Goal: Transaction & Acquisition: Subscribe to service/newsletter

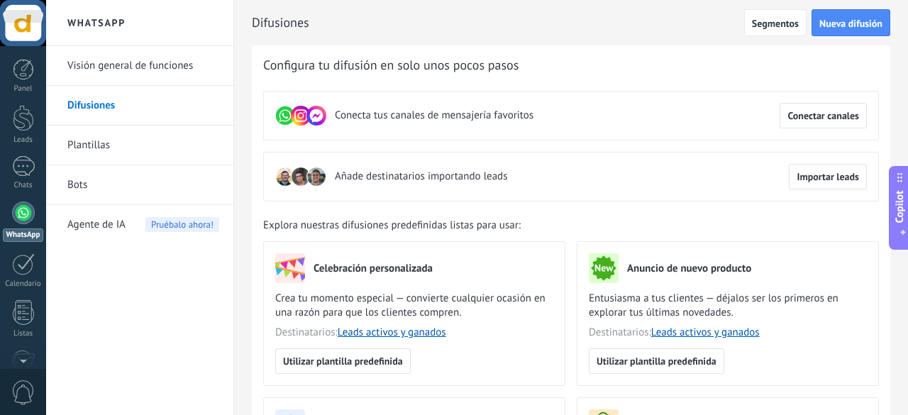
scroll to position [172, 0]
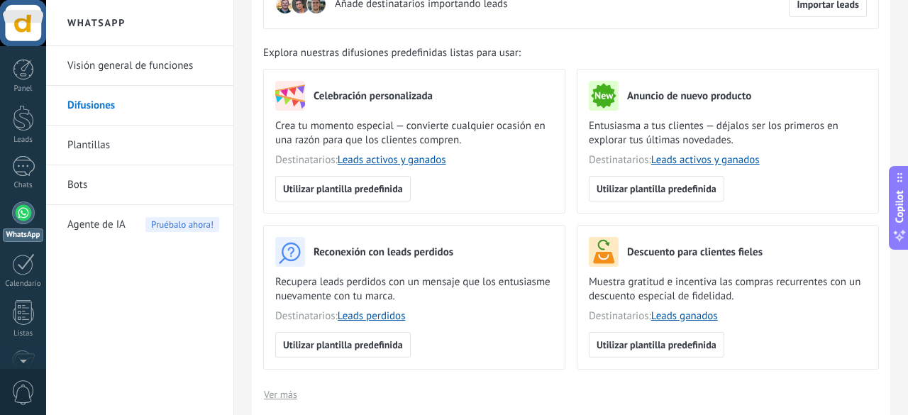
click at [143, 150] on link "Plantillas" at bounding box center [143, 146] width 152 height 40
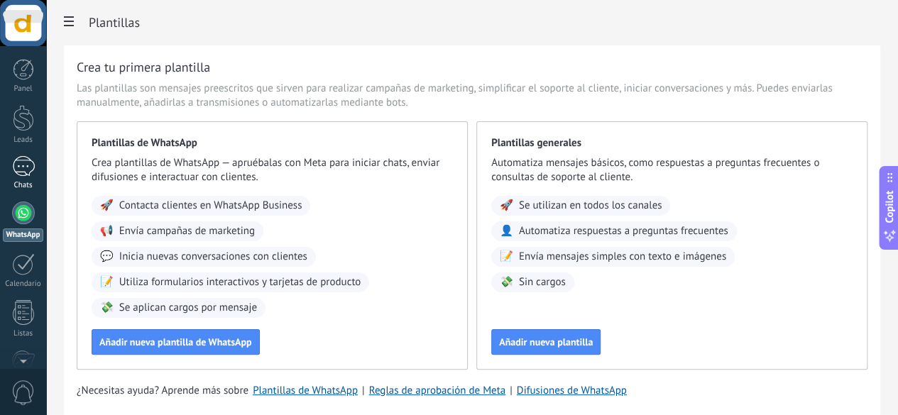
click at [23, 180] on link "Chats" at bounding box center [23, 173] width 46 height 34
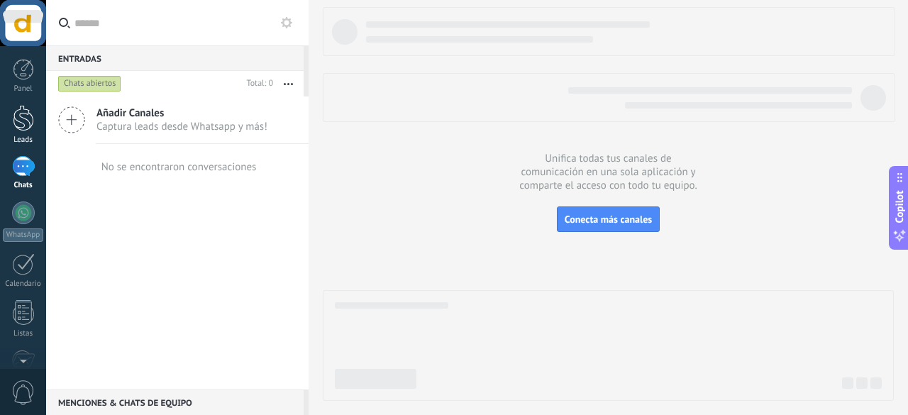
click at [29, 126] on div at bounding box center [23, 118] width 21 height 26
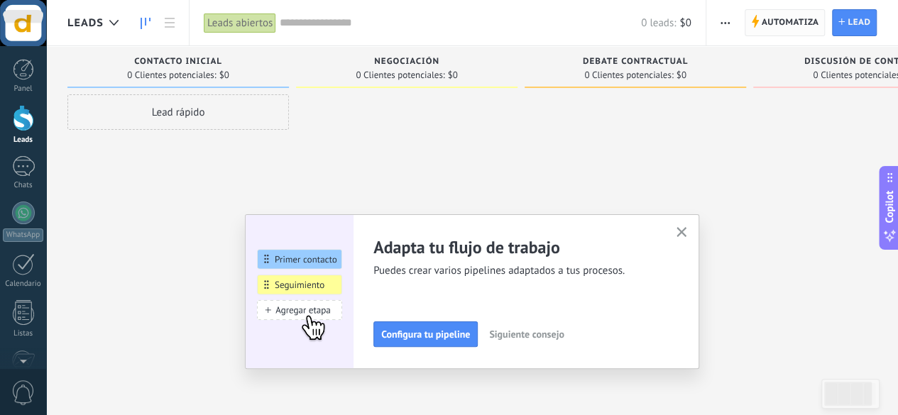
click at [790, 11] on span "Automatiza" at bounding box center [789, 23] width 57 height 26
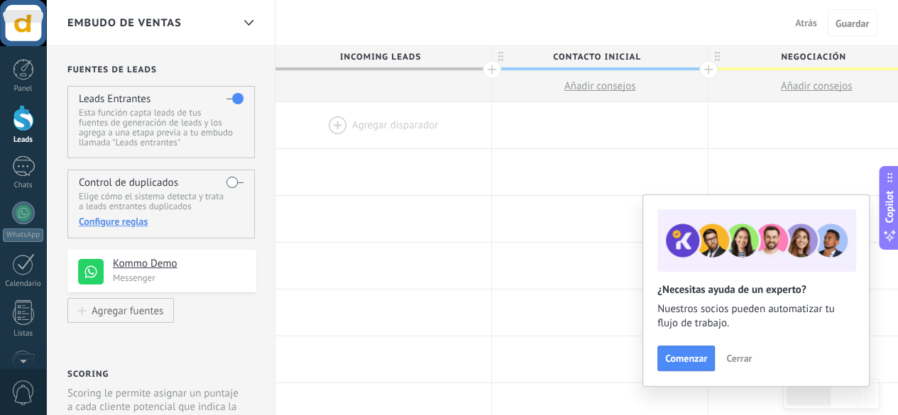
click at [236, 101] on label at bounding box center [234, 98] width 17 height 23
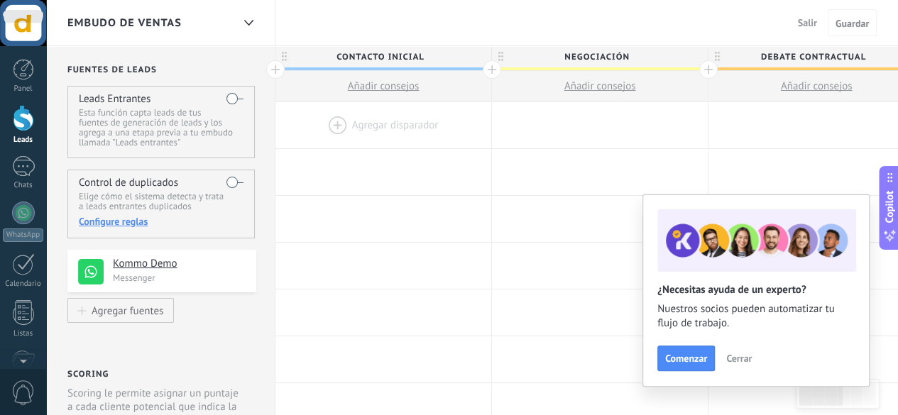
click at [154, 314] on div "Agregar fuentes" at bounding box center [128, 310] width 72 height 12
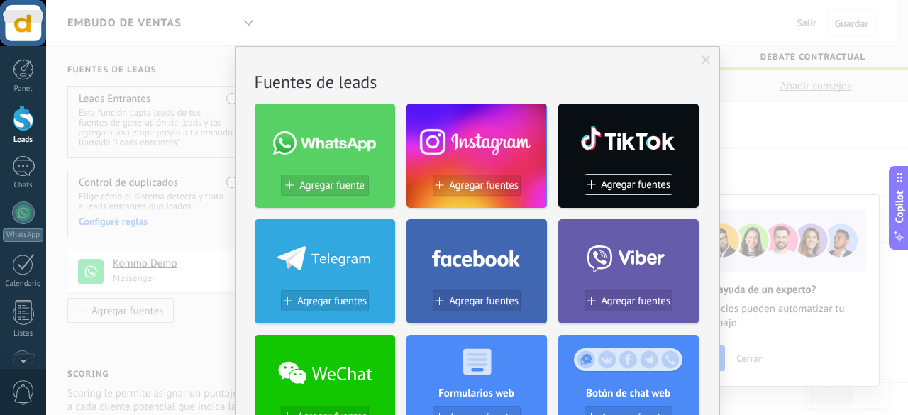
drag, startPoint x: 722, startPoint y: 199, endPoint x: 716, endPoint y: 364, distance: 164.7
click at [716, 364] on div "No hay resultados Fuentes de leads Agregar fuente Agregar fuentes Agregar fuent…" at bounding box center [477, 207] width 862 height 415
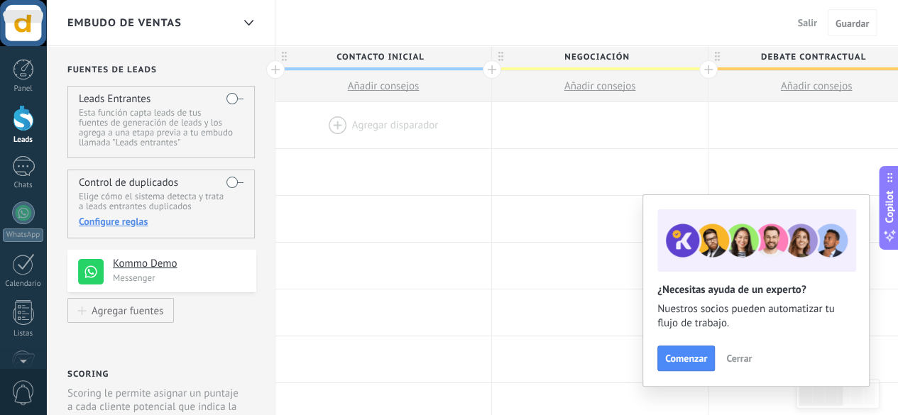
click at [731, 361] on span "Cerrar" at bounding box center [739, 358] width 26 height 10
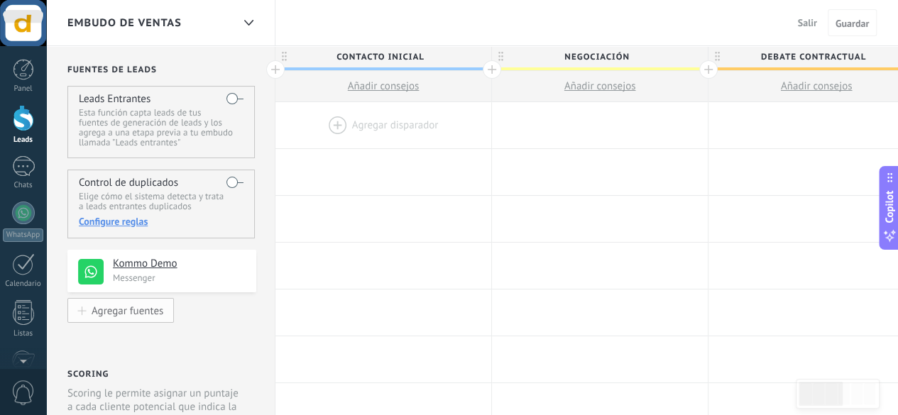
click at [132, 304] on div "Agregar fuentes" at bounding box center [128, 310] width 72 height 12
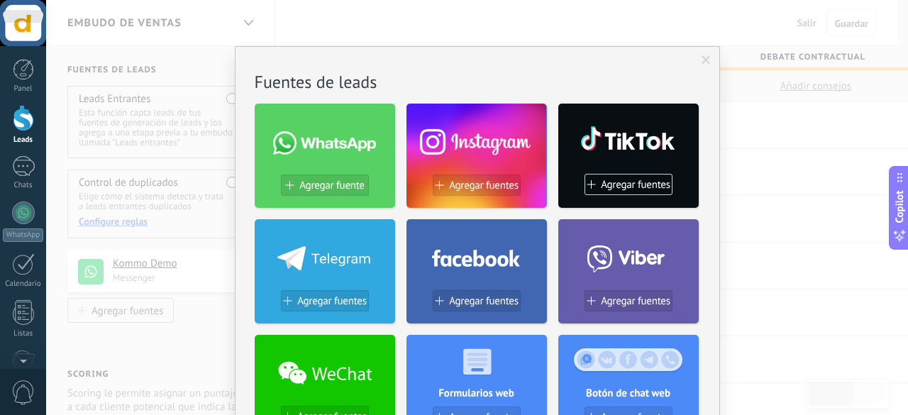
drag, startPoint x: 681, startPoint y: 66, endPoint x: 676, endPoint y: 21, distance: 45.8
click at [676, 21] on div "No hay resultados Fuentes de leads Agregar fuente Agregar fuentes Agregar fuent…" at bounding box center [477, 207] width 862 height 415
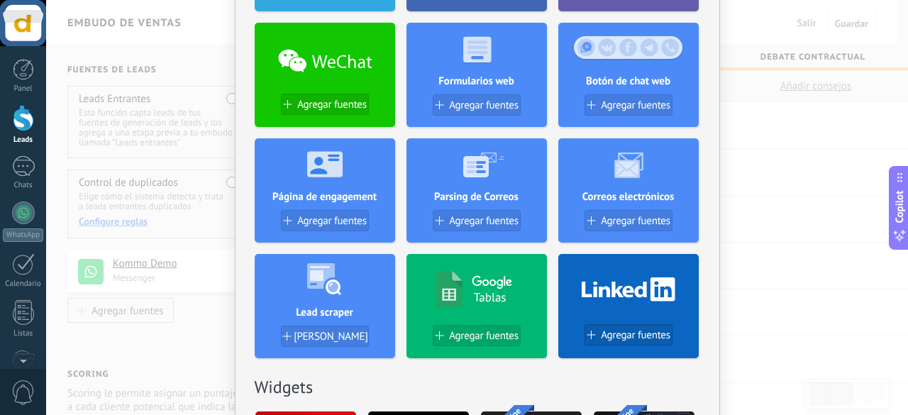
scroll to position [341, 0]
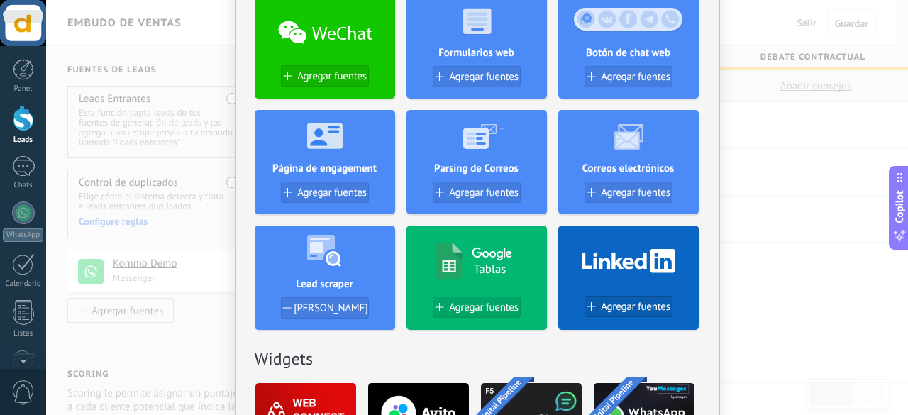
click at [518, 245] on div at bounding box center [474, 260] width 104 height 40
click at [496, 297] on button "Agregar fuentes" at bounding box center [477, 307] width 88 height 21
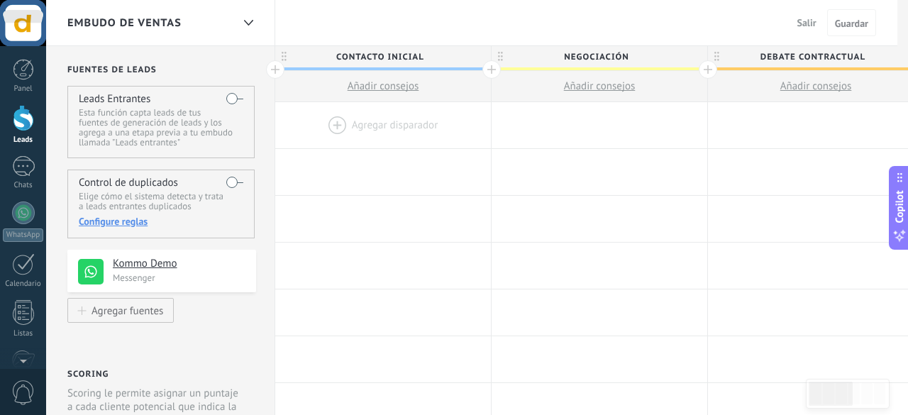
scroll to position [0, 0]
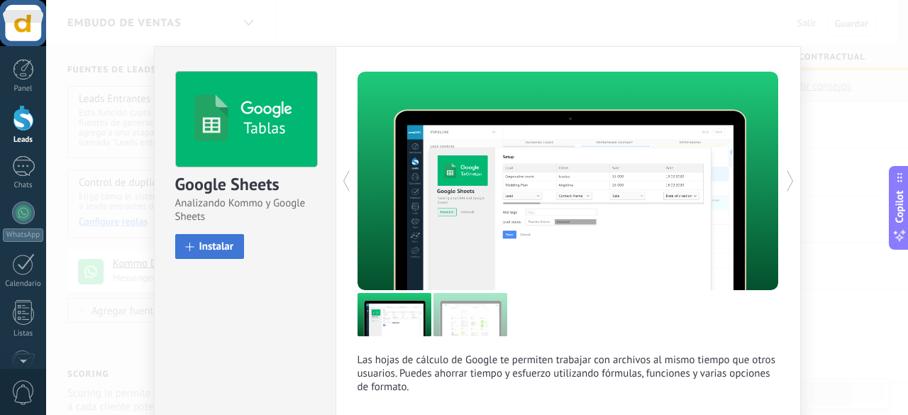
click at [240, 248] on button "Instalar" at bounding box center [210, 246] width 70 height 25
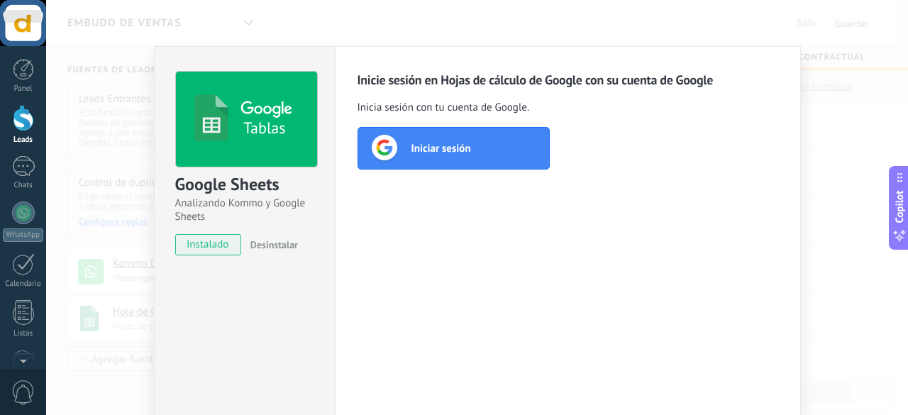
click at [460, 150] on span "Iniciar sesión" at bounding box center [442, 148] width 60 height 14
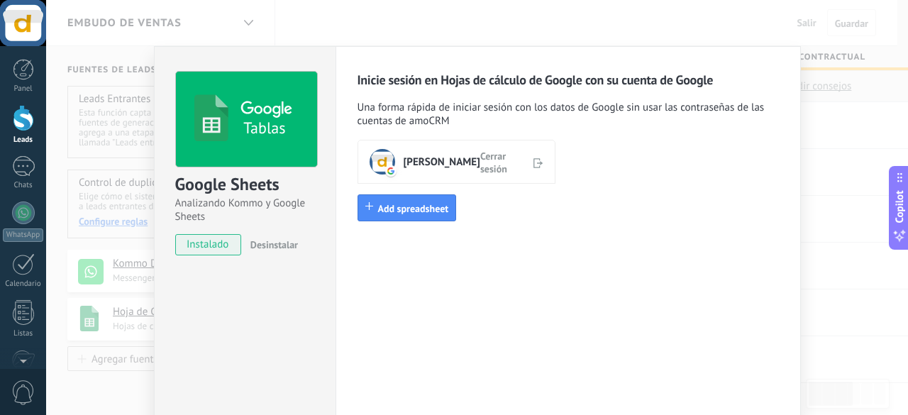
click at [718, 184] on div "[PERSON_NAME] Cerrar sesión Add spreadsheet" at bounding box center [569, 176] width 422 height 90
click at [422, 214] on span "Add spreadsheet" at bounding box center [413, 208] width 71 height 13
click at [407, 215] on button "Add spreadsheet" at bounding box center [407, 207] width 99 height 27
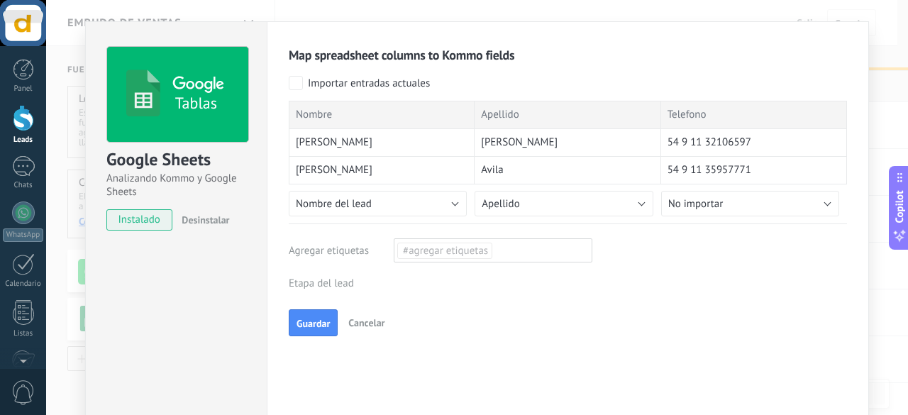
click at [0, 0] on div "Leads Entrantes Contacto inicial Negociación Debate contractual Discusión de co…" at bounding box center [0, 0] width 0 height 0
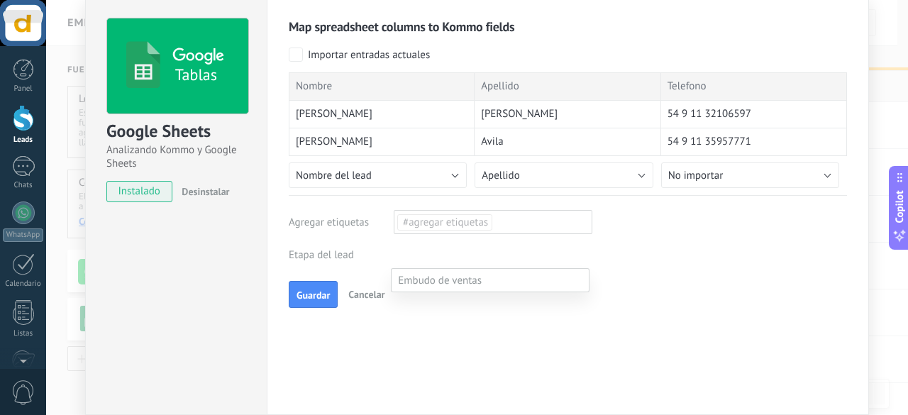
click at [515, 280] on label at bounding box center [490, 280] width 199 height 24
click at [666, 258] on div at bounding box center [477, 207] width 862 height 415
click at [0, 0] on div "Leads Entrantes Contacto inicial Negociación Debate contractual Discusión de co…" at bounding box center [0, 0] width 0 height 0
click at [641, 221] on div at bounding box center [477, 207] width 862 height 415
click at [454, 178] on button "Nombre del lead" at bounding box center [378, 175] width 178 height 26
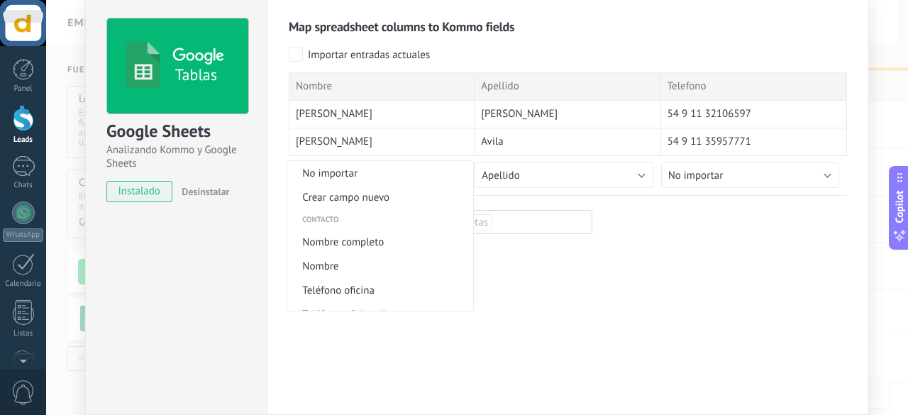
scroll to position [322, 0]
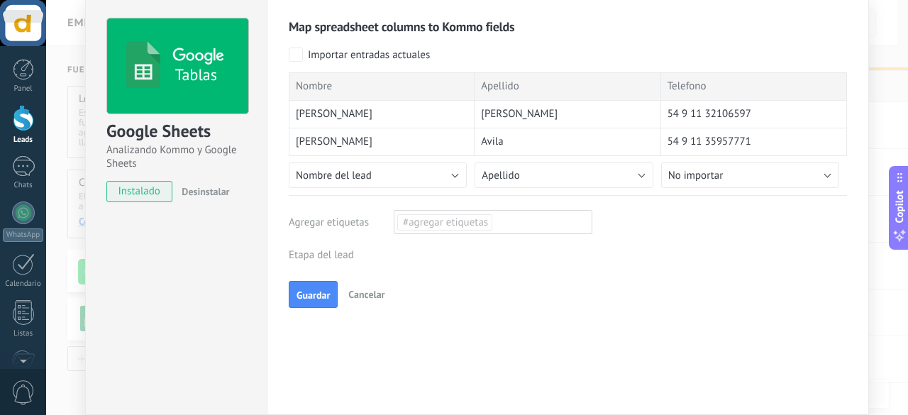
click at [483, 204] on div "Map spreadsheet columns to Kommo fields Importar entradas actuales Nombre Apell…" at bounding box center [568, 163] width 558 height 290
click at [495, 217] on div "#agregar etiquetas" at bounding box center [493, 222] width 199 height 24
click at [298, 62] on div "Importar entradas actuales" at bounding box center [568, 57] width 558 height 18
click at [302, 55] on label "Importar entradas actuales" at bounding box center [359, 55] width 141 height 14
click at [497, 226] on div "#agregar etiquetas" at bounding box center [493, 222] width 199 height 24
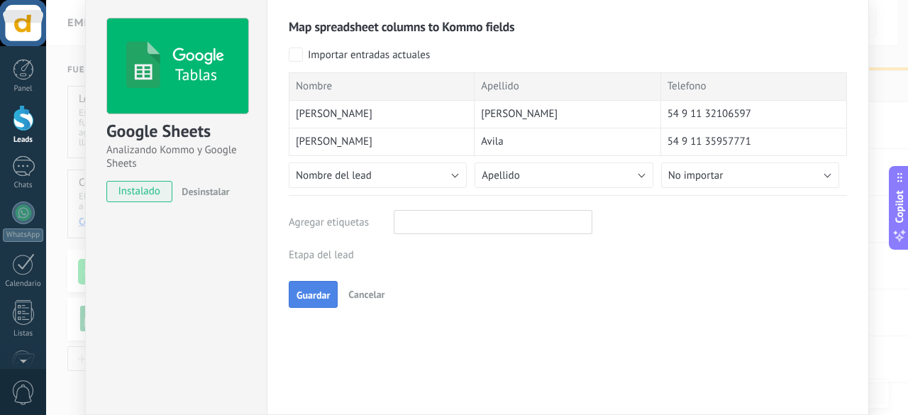
click at [321, 290] on span "Guardar" at bounding box center [313, 295] width 33 height 10
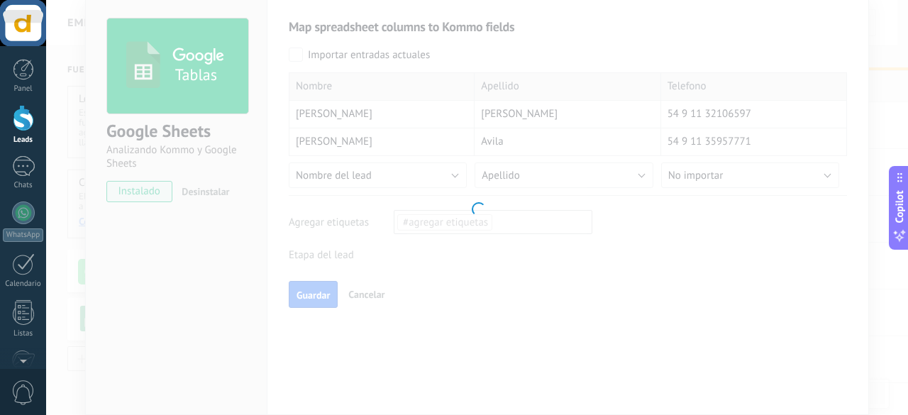
scroll to position [0, 0]
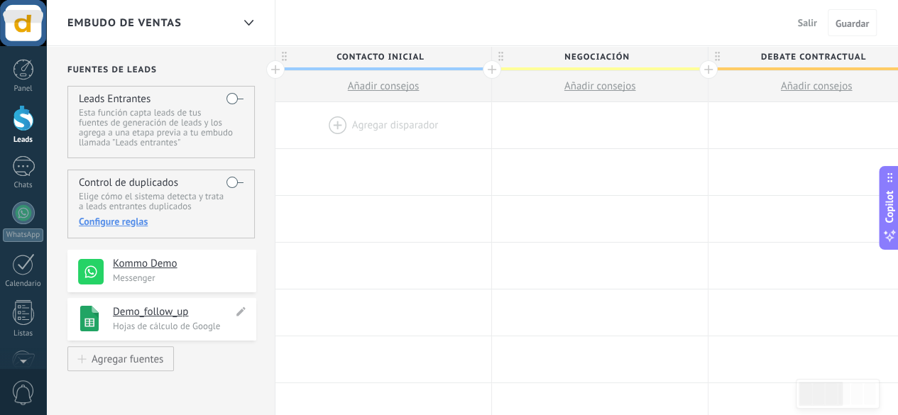
click at [158, 316] on h4 "Demo_follow_up" at bounding box center [173, 312] width 120 height 14
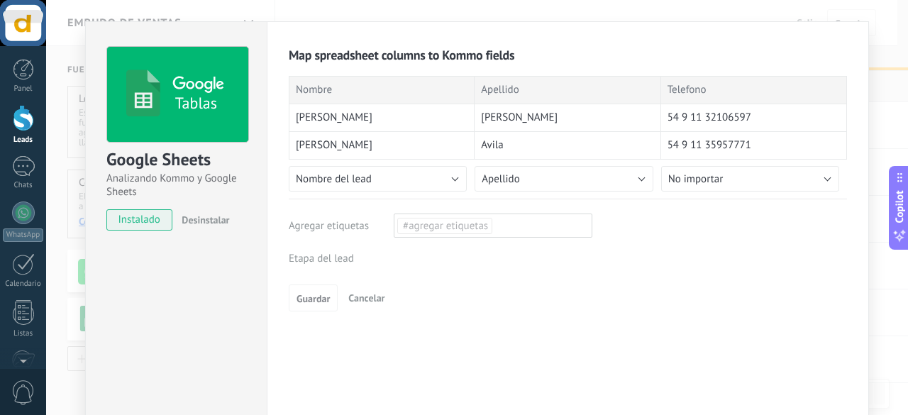
drag, startPoint x: 420, startPoint y: 101, endPoint x: 449, endPoint y: 201, distance: 104.2
click at [449, 201] on div "Map spreadsheet columns to Kommo fields Importar entradas actuales Nombre Apell…" at bounding box center [568, 179] width 558 height 265
click at [436, 181] on button "Nombre del lead" at bounding box center [378, 179] width 178 height 26
drag, startPoint x: 494, startPoint y: 251, endPoint x: 509, endPoint y: 239, distance: 19.7
click at [406, 124] on div "[PERSON_NAME]" at bounding box center [382, 118] width 186 height 28
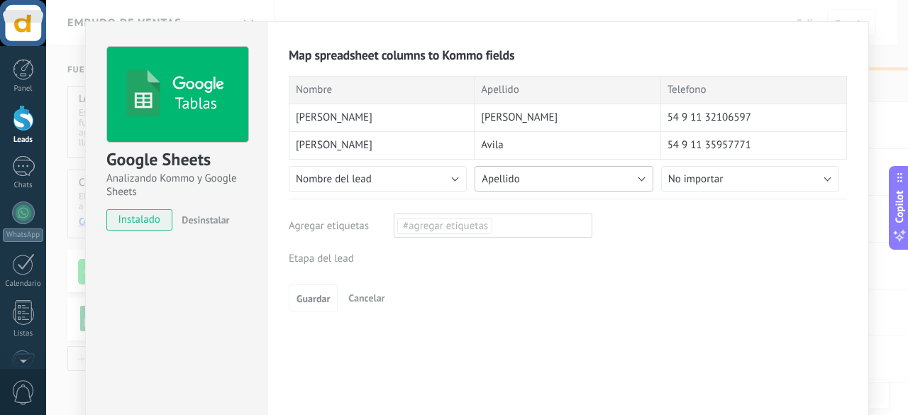
click at [510, 187] on button "Apellido" at bounding box center [564, 179] width 178 height 26
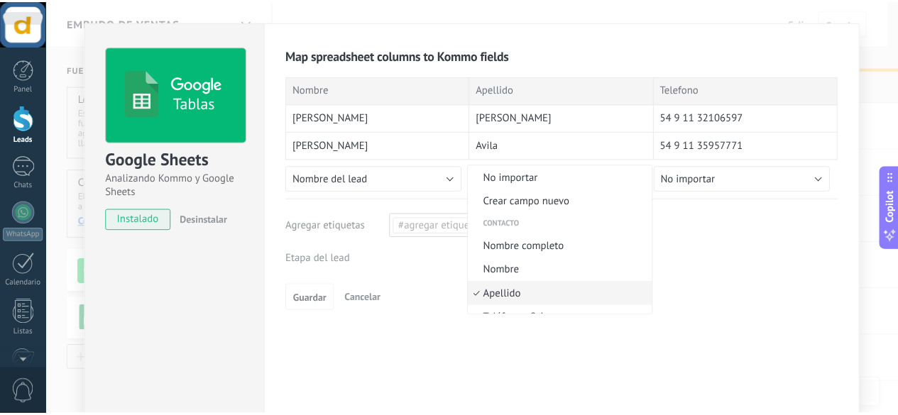
scroll to position [57, 0]
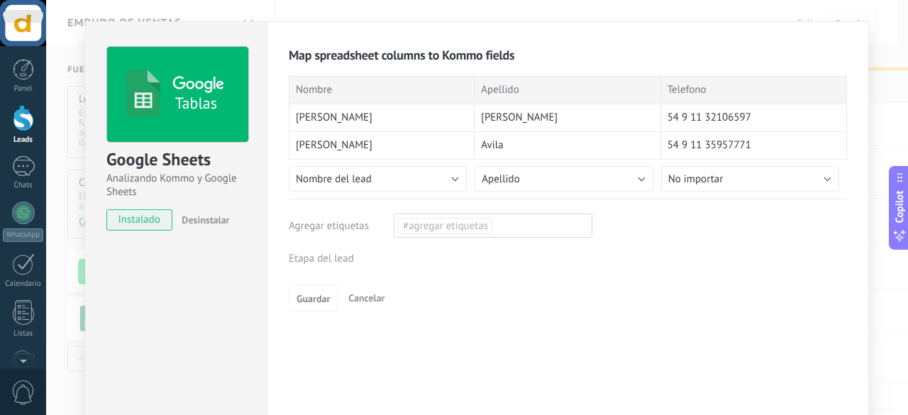
click at [530, 128] on div "[PERSON_NAME]" at bounding box center [568, 118] width 186 height 28
click at [368, 300] on span "Cancelar" at bounding box center [366, 298] width 36 height 13
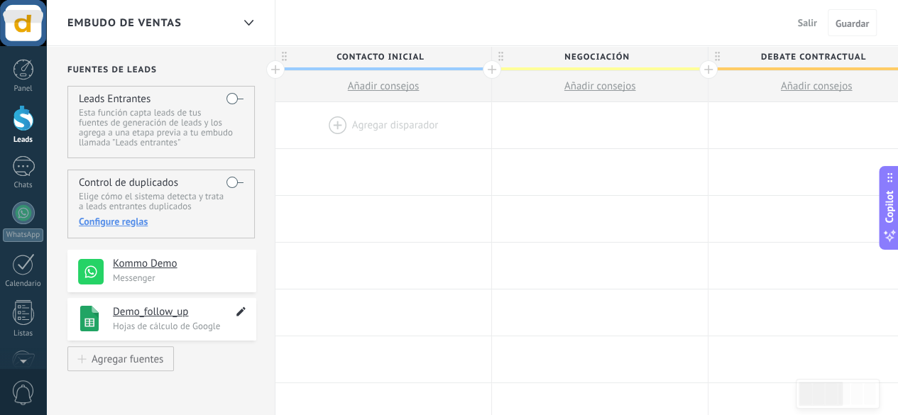
click at [244, 307] on use at bounding box center [240, 311] width 9 height 9
click at [231, 336] on div "**********" at bounding box center [161, 319] width 189 height 43
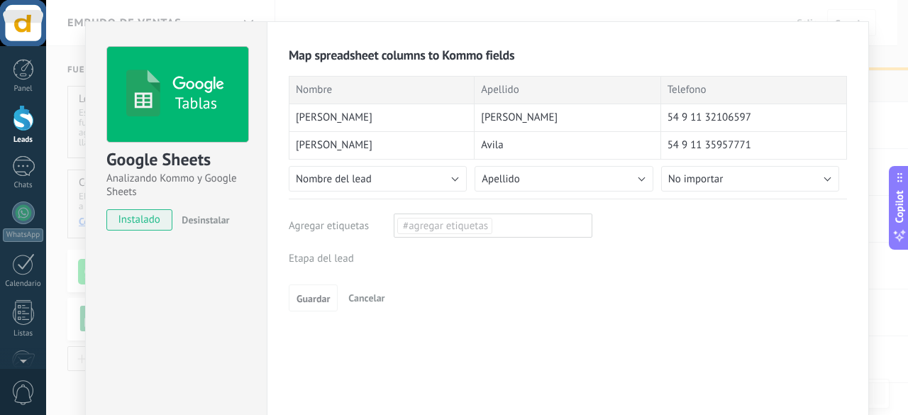
click at [751, 132] on div "54 9 11 35957771" at bounding box center [754, 146] width 186 height 28
click at [355, 305] on button "Cancelar" at bounding box center [367, 297] width 48 height 21
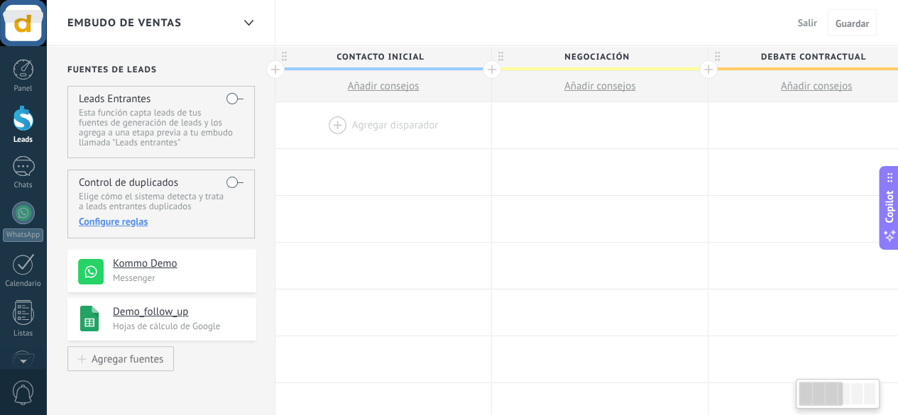
click at [460, 141] on div at bounding box center [383, 125] width 216 height 46
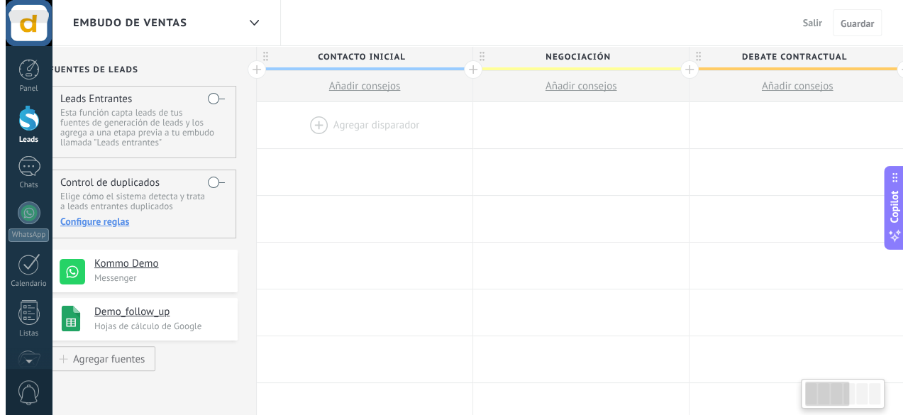
scroll to position [0, 0]
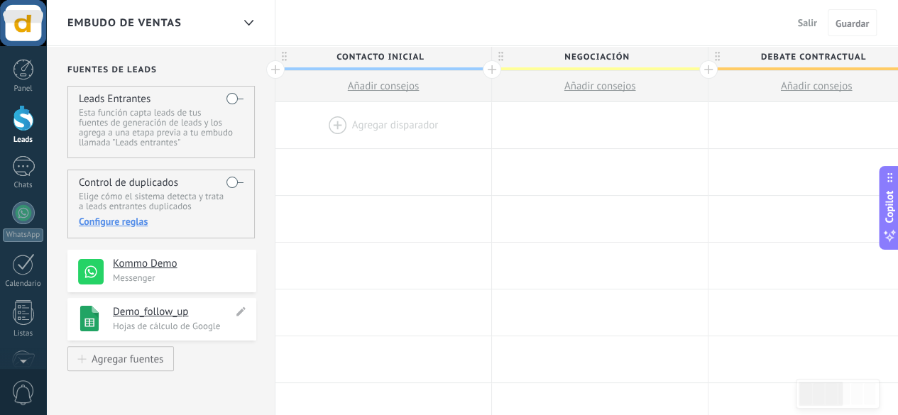
click at [172, 315] on h4 "Demo_follow_up" at bounding box center [173, 312] width 120 height 14
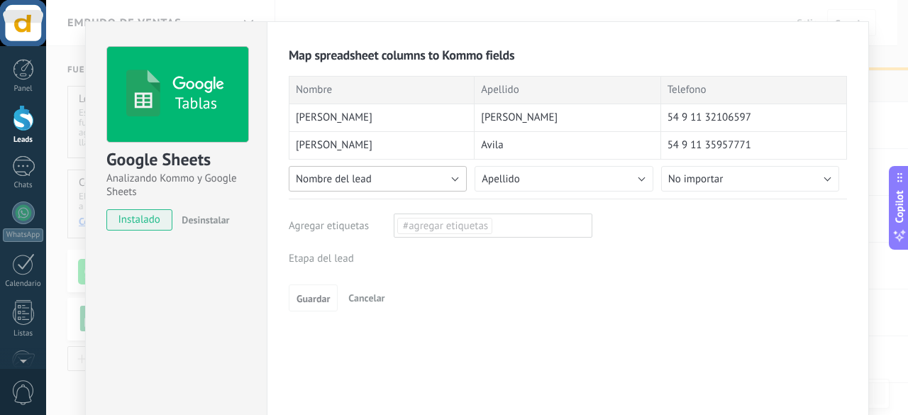
click at [449, 179] on button "Nombre del lead" at bounding box center [378, 179] width 178 height 26
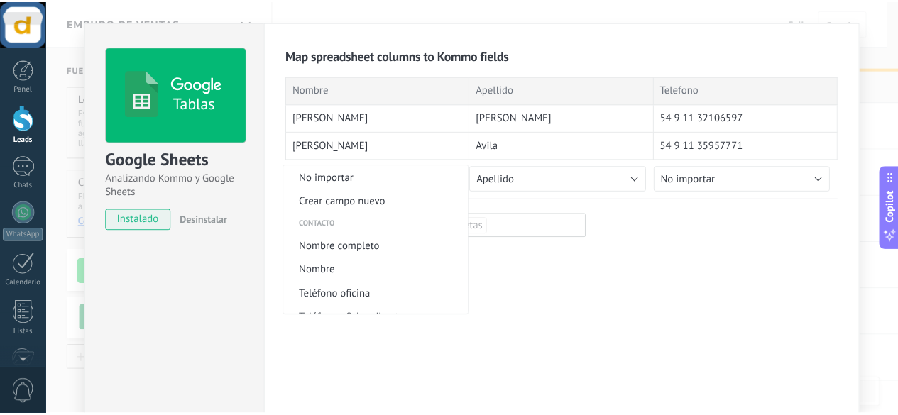
scroll to position [322, 0]
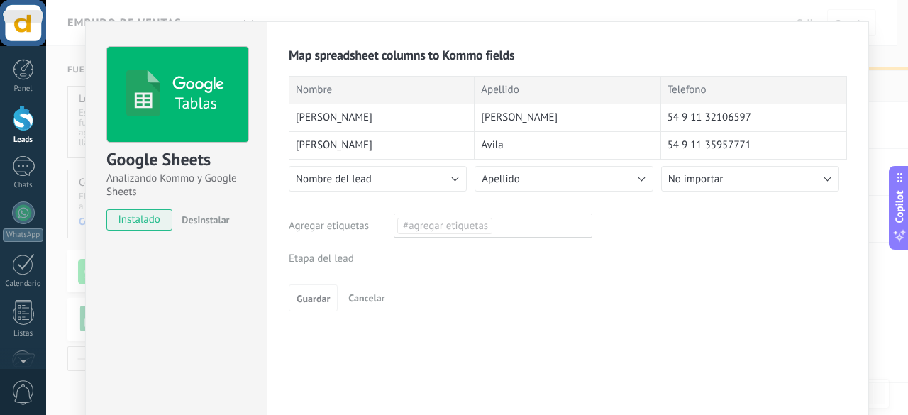
click at [352, 299] on span "Cancelar" at bounding box center [366, 298] width 36 height 13
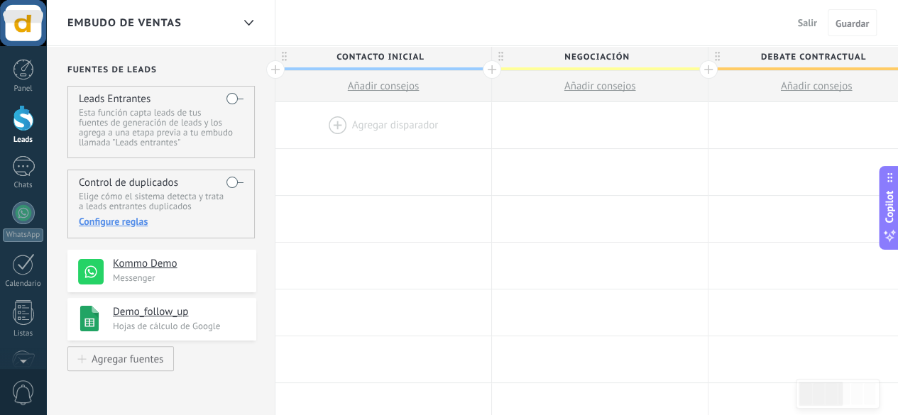
click at [385, 121] on div at bounding box center [383, 125] width 216 height 46
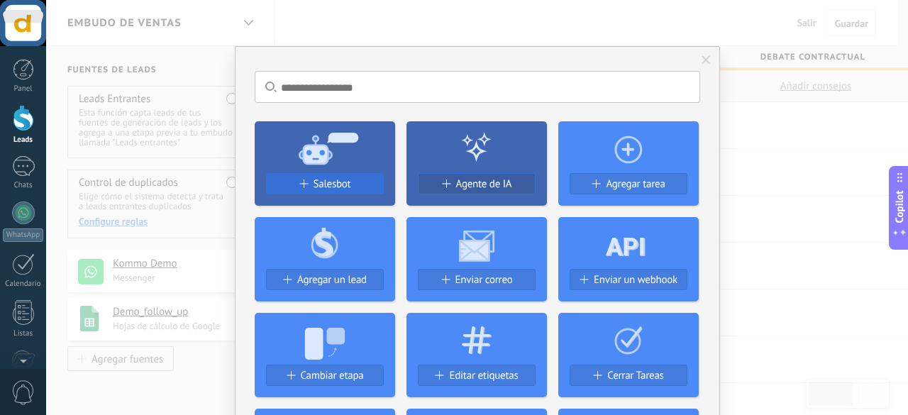
click at [337, 189] on span "Salesbot" at bounding box center [333, 184] width 38 height 12
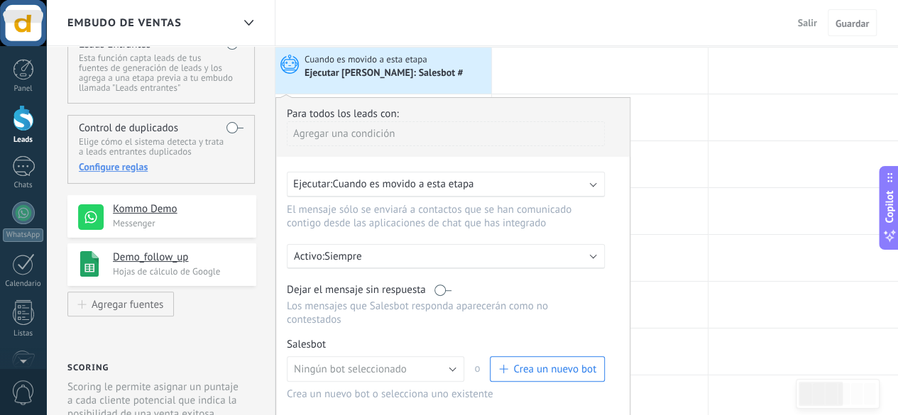
scroll to position [57, 0]
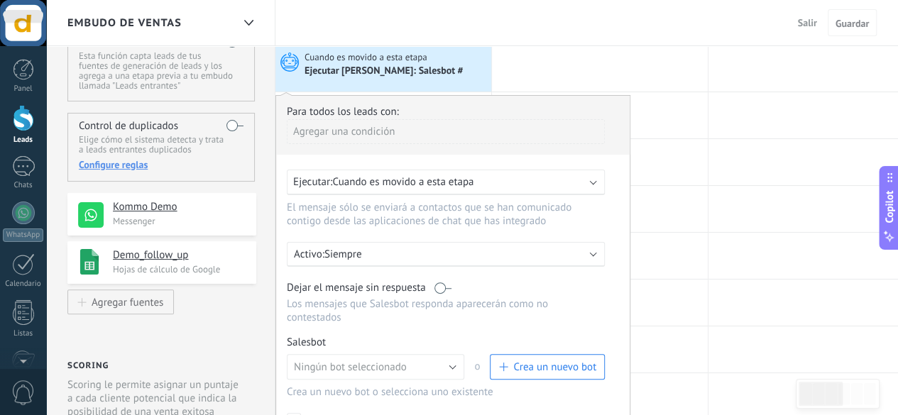
click at [584, 187] on div "Ejecutar: Cuando es movido a esta etapa" at bounding box center [440, 181] width 294 height 13
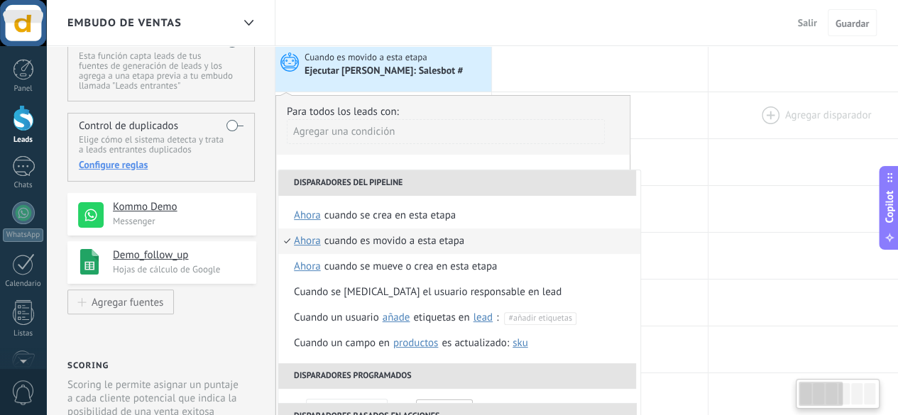
click at [718, 117] on div at bounding box center [816, 115] width 216 height 46
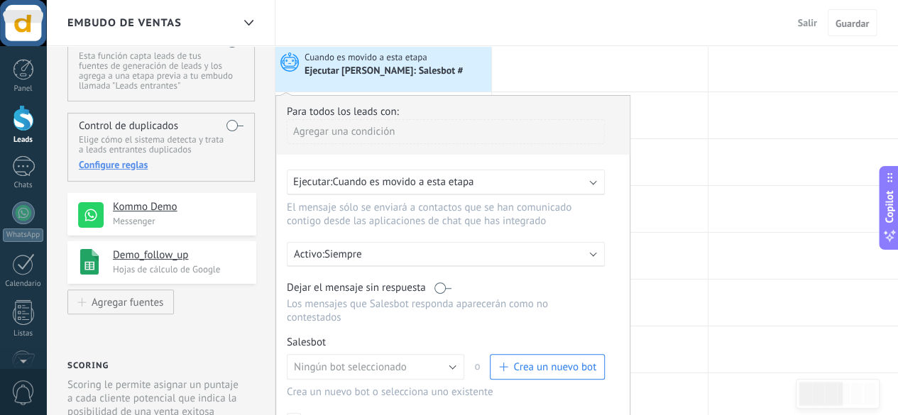
click at [590, 260] on div "Activo: Siempre" at bounding box center [446, 254] width 318 height 25
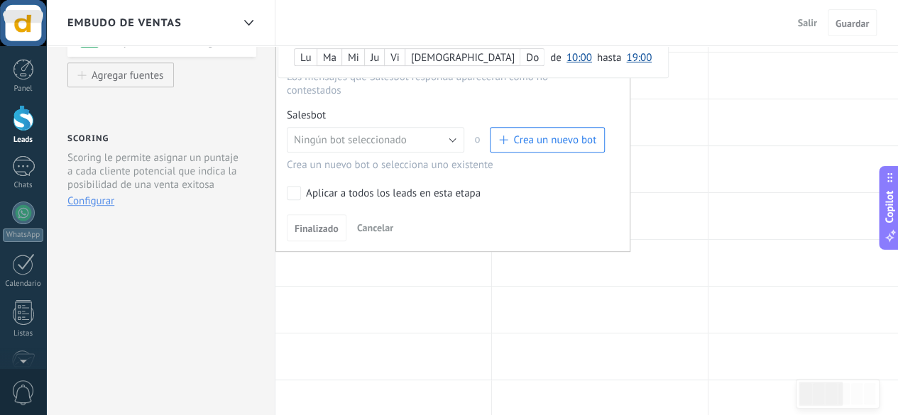
scroll to position [312, 0]
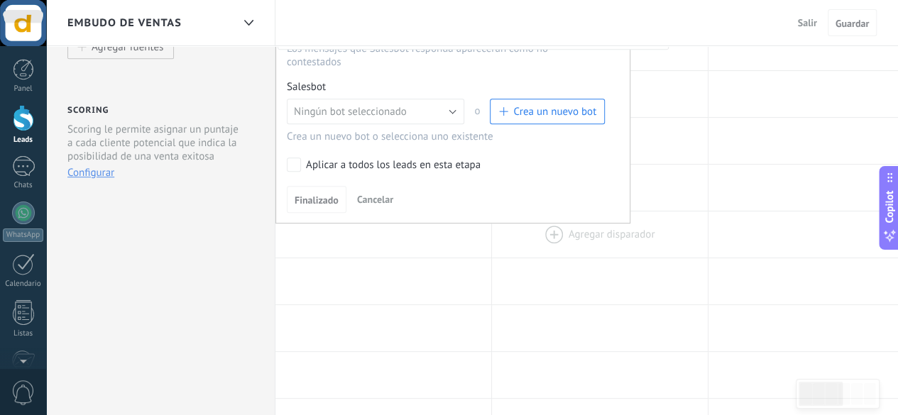
click at [558, 224] on div at bounding box center [600, 234] width 216 height 46
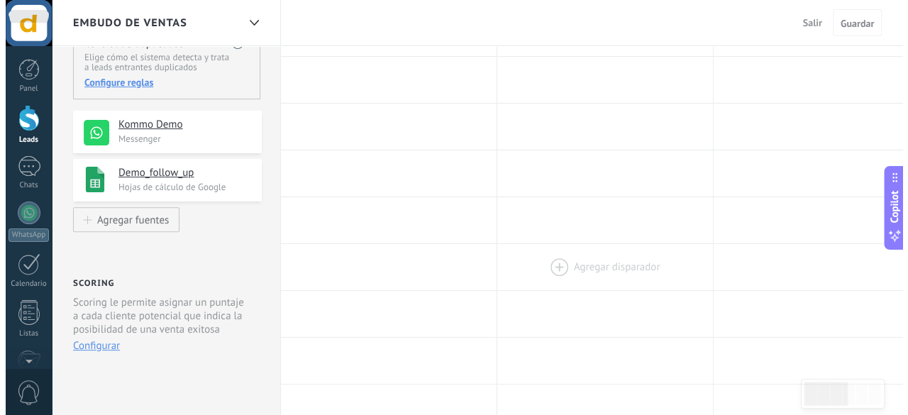
scroll to position [0, 0]
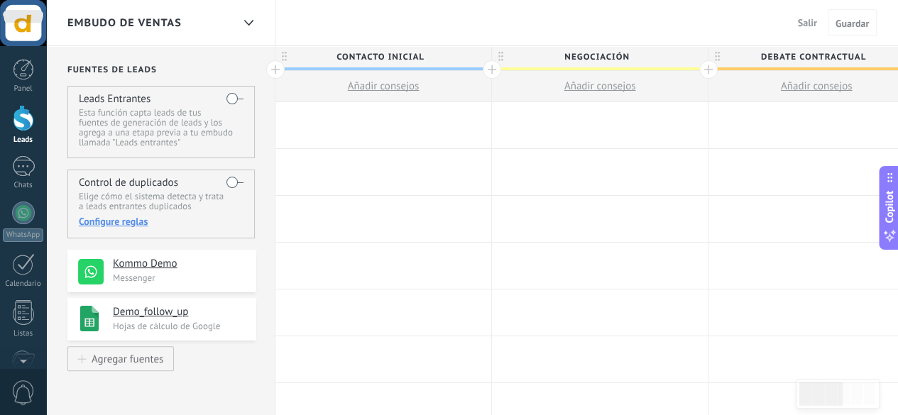
click at [235, 101] on label at bounding box center [234, 98] width 17 height 23
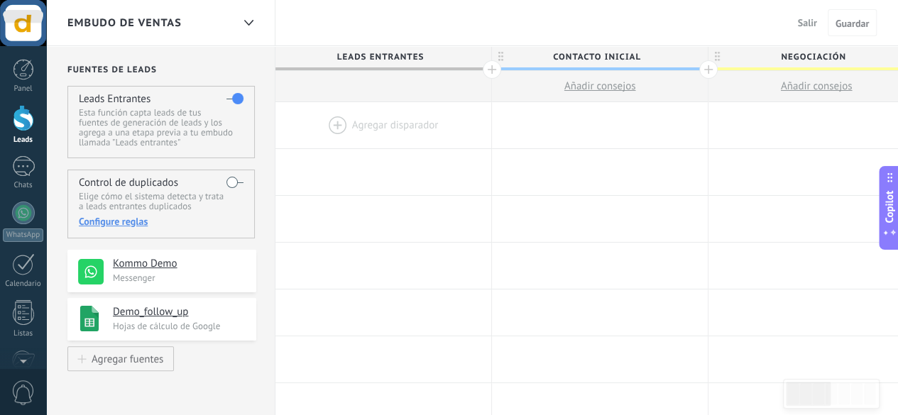
click at [230, 182] on label at bounding box center [234, 182] width 17 height 23
click at [237, 181] on label at bounding box center [234, 182] width 17 height 23
click at [133, 221] on div "Configure reglas" at bounding box center [161, 221] width 164 height 13
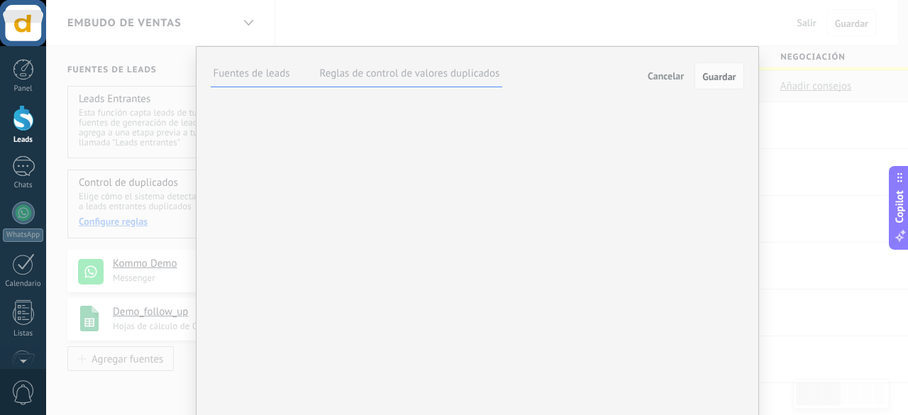
click at [434, 76] on label "Reglas de control de valores duplicados" at bounding box center [410, 73] width 180 height 13
click at [0, 0] on div "Big Data" at bounding box center [0, 0] width 0 height 0
click at [678, 80] on span "Cancelar" at bounding box center [666, 76] width 36 height 13
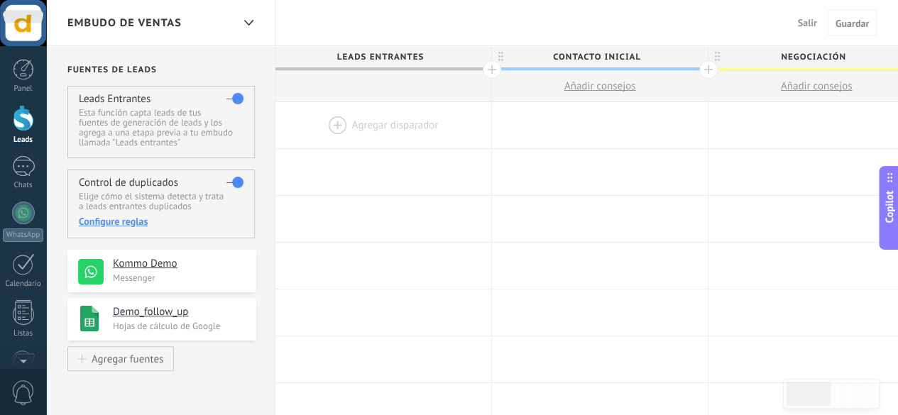
click at [884, 215] on span "Copilot" at bounding box center [889, 206] width 14 height 33
type textarea "**********"
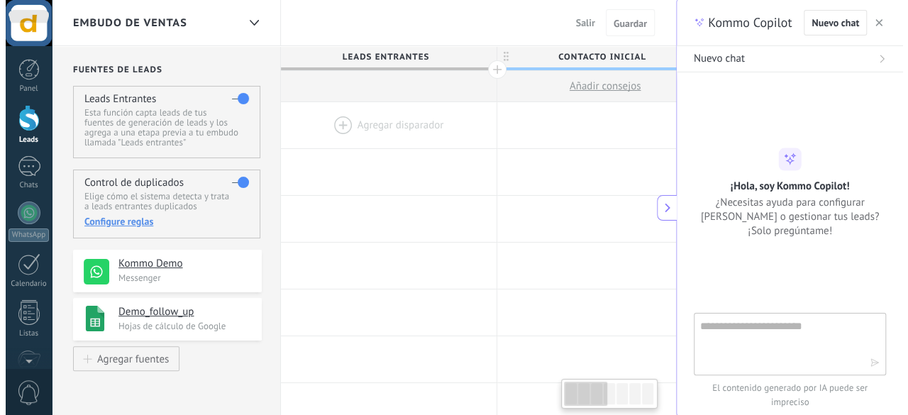
scroll to position [13, 0]
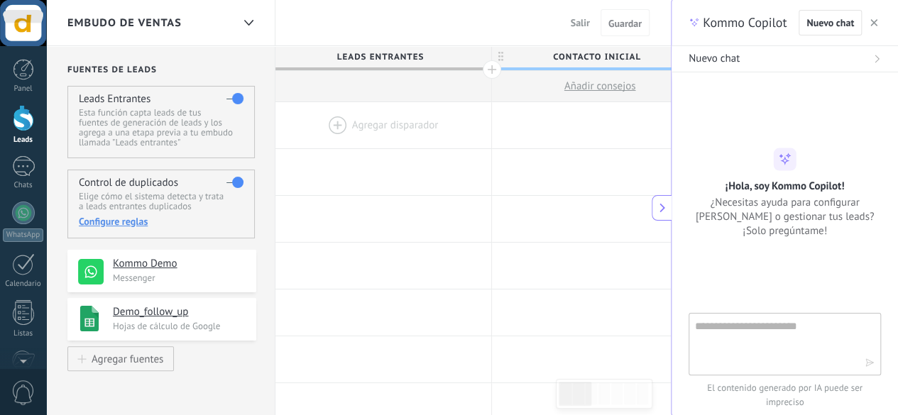
click at [820, 336] on textarea at bounding box center [775, 343] width 160 height 51
type textarea "*"
click at [867, 23] on button "button" at bounding box center [873, 22] width 14 height 17
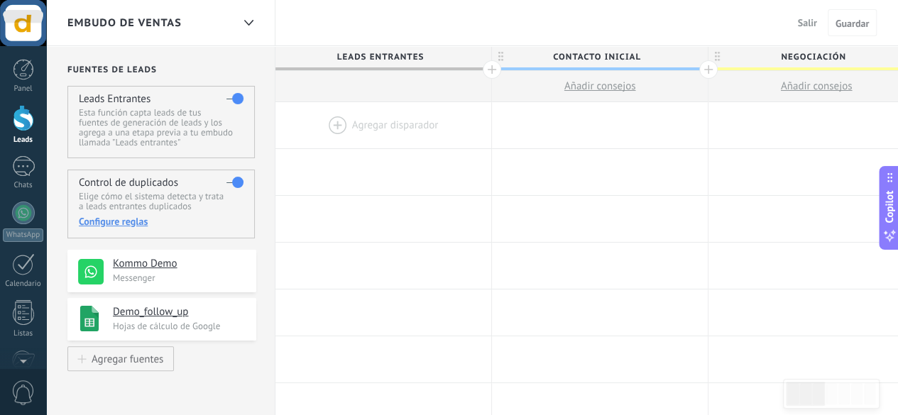
click at [812, 29] on span "Salir" at bounding box center [807, 22] width 19 height 13
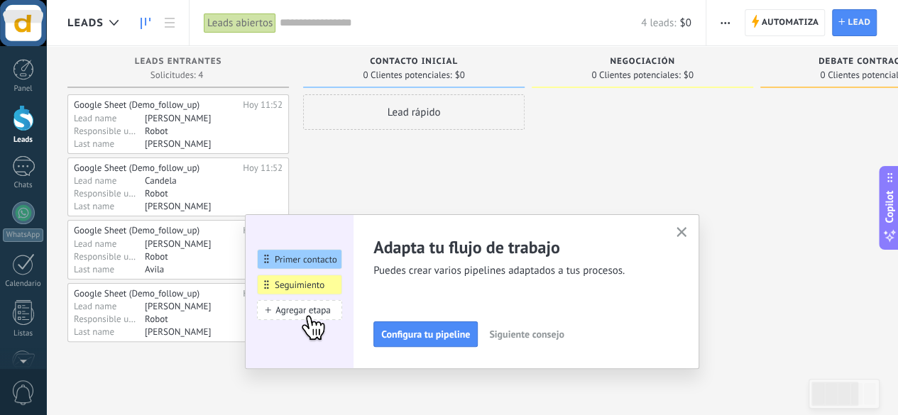
click at [705, 206] on div at bounding box center [641, 218] width 221 height 248
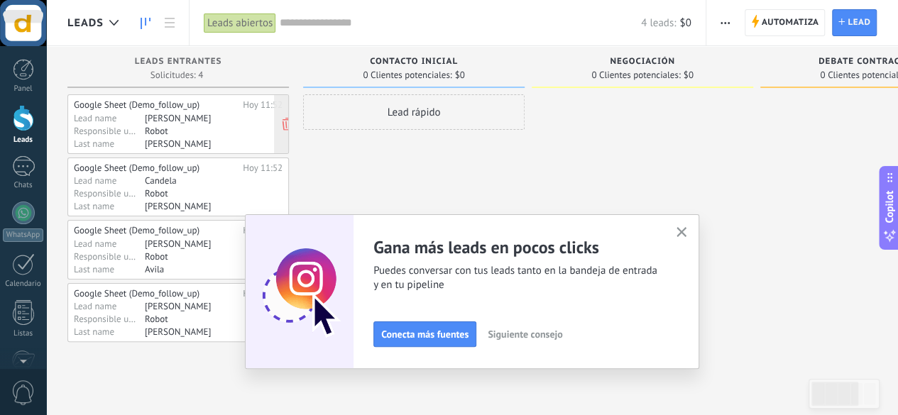
click at [242, 126] on div "Robot" at bounding box center [200, 130] width 110 height 11
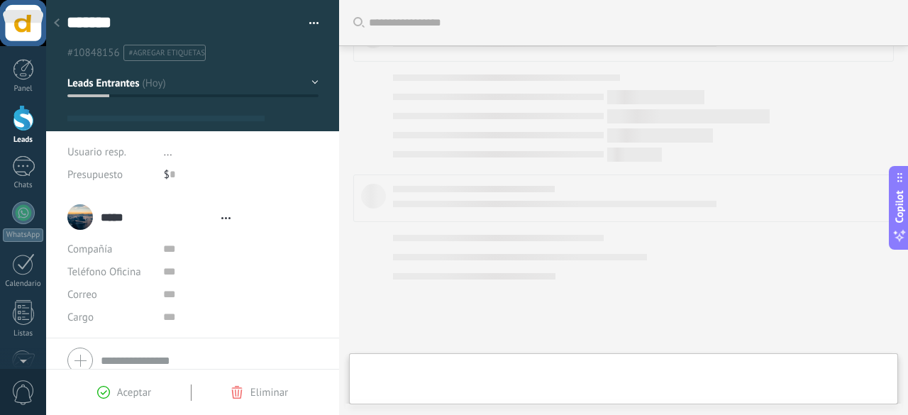
type textarea "*******"
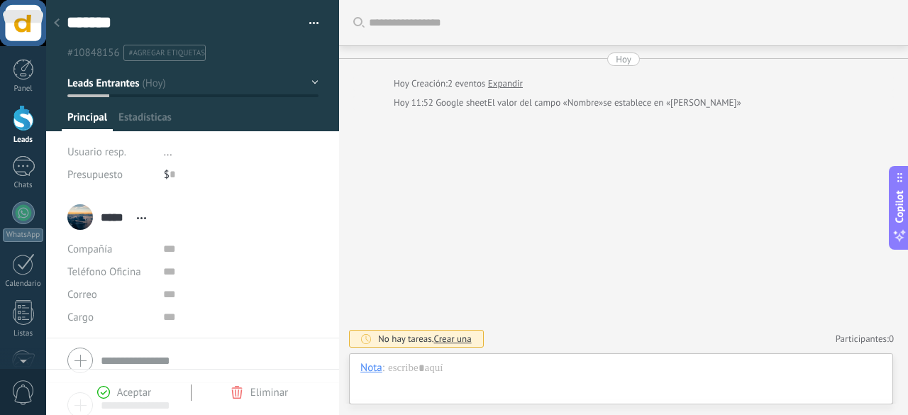
scroll to position [21, 0]
click at [468, 340] on span "Crear una" at bounding box center [453, 339] width 38 height 12
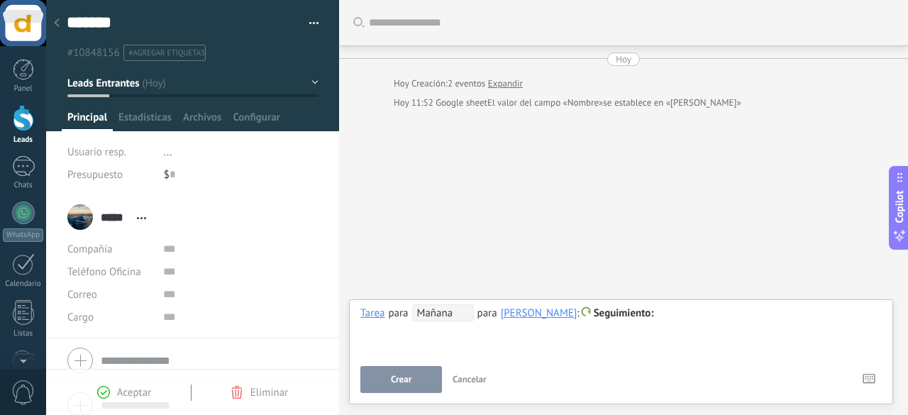
click at [454, 313] on span "Mañana" at bounding box center [443, 312] width 62 height 17
type input "**********"
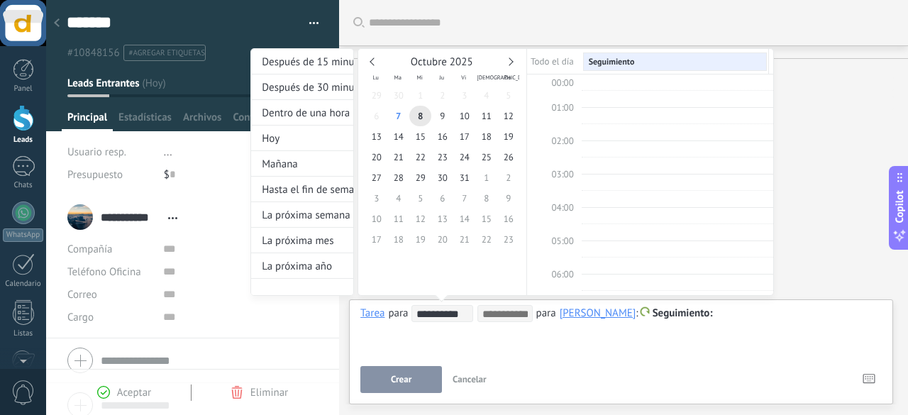
scroll to position [264, 0]
click at [505, 336] on div at bounding box center [454, 207] width 908 height 415
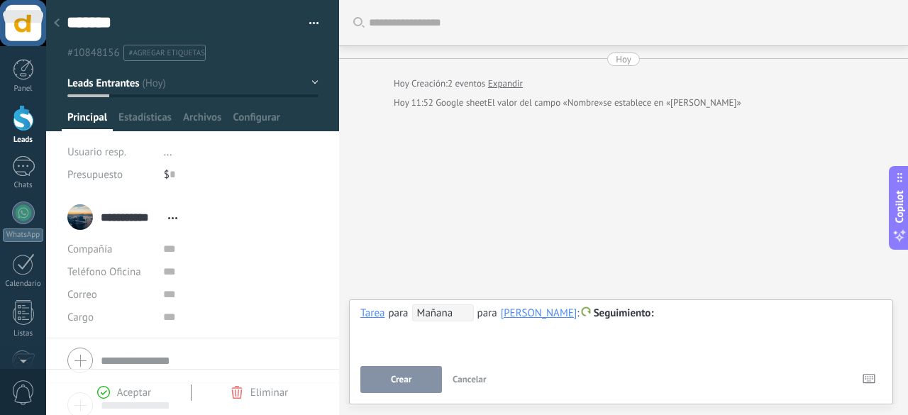
click at [82, 220] on div "**********" at bounding box center [125, 216] width 117 height 35
click at [458, 314] on span "Mañana" at bounding box center [443, 312] width 62 height 17
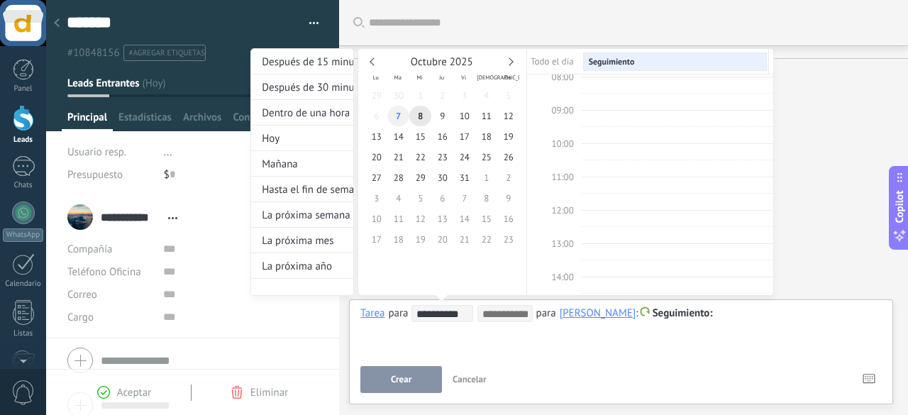
type input "**********"
click at [398, 116] on span "7" at bounding box center [398, 116] width 22 height 21
type input "**********"
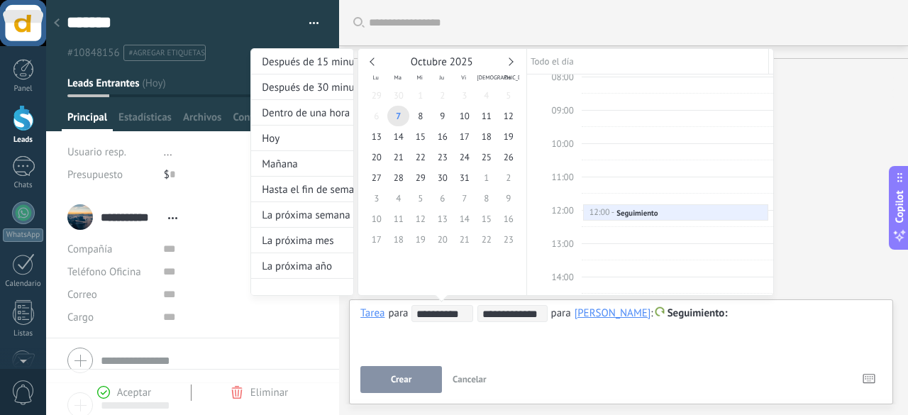
click at [629, 334] on div at bounding box center [454, 207] width 908 height 415
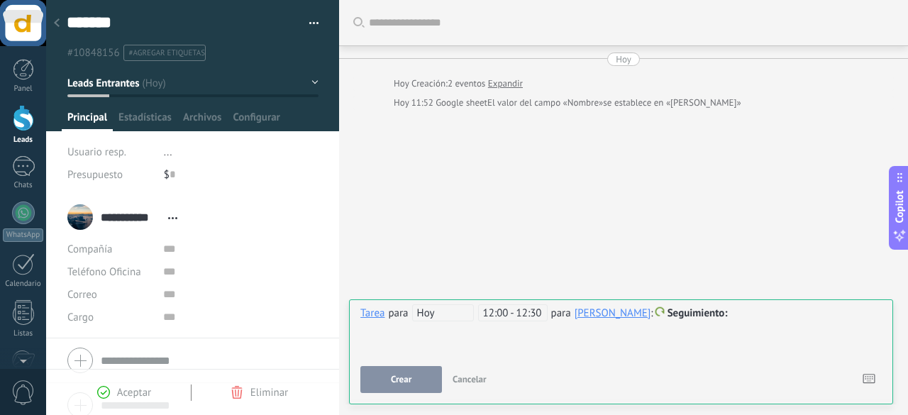
scroll to position [11, 0]
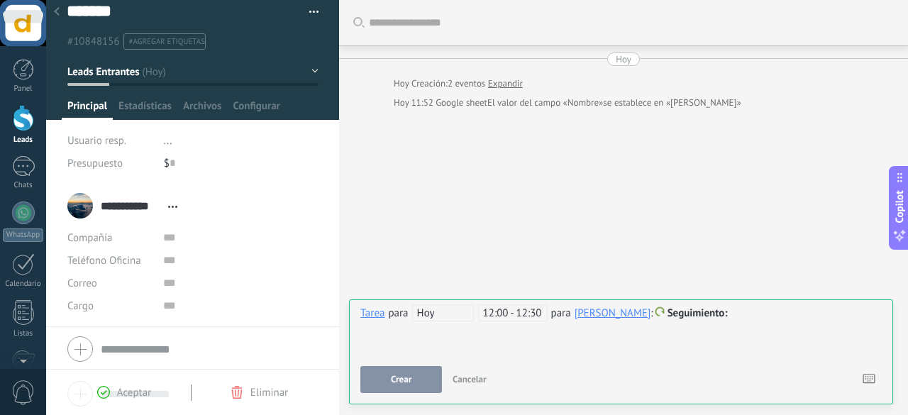
click at [57, 6] on div at bounding box center [57, 13] width 20 height 28
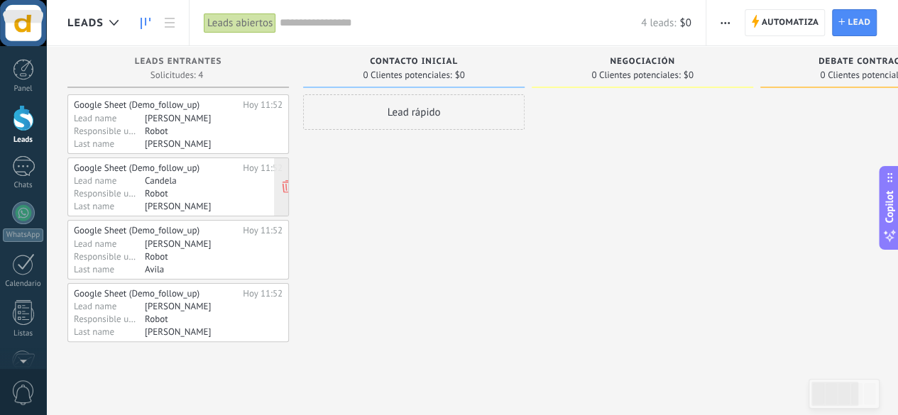
click at [225, 206] on div "[PERSON_NAME]" at bounding box center [200, 205] width 110 height 11
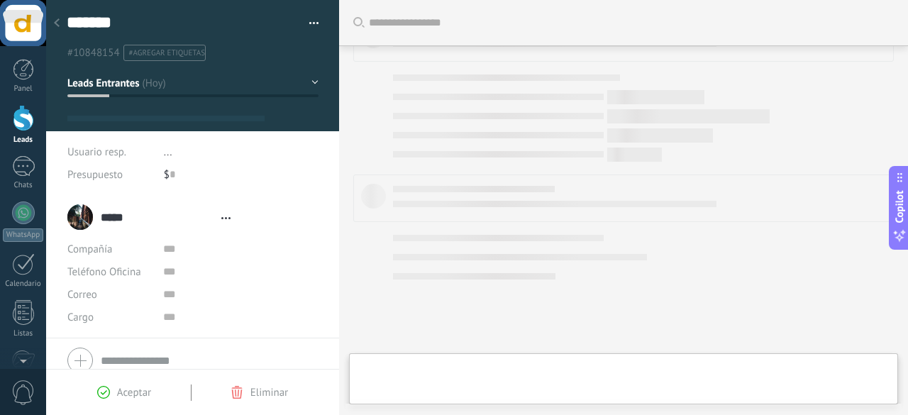
type textarea "*******"
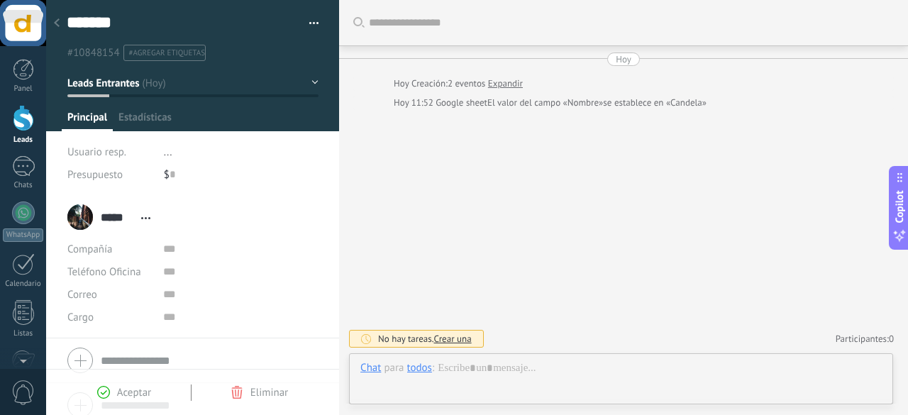
scroll to position [21, 0]
click at [454, 343] on span "Crear una" at bounding box center [453, 339] width 38 height 12
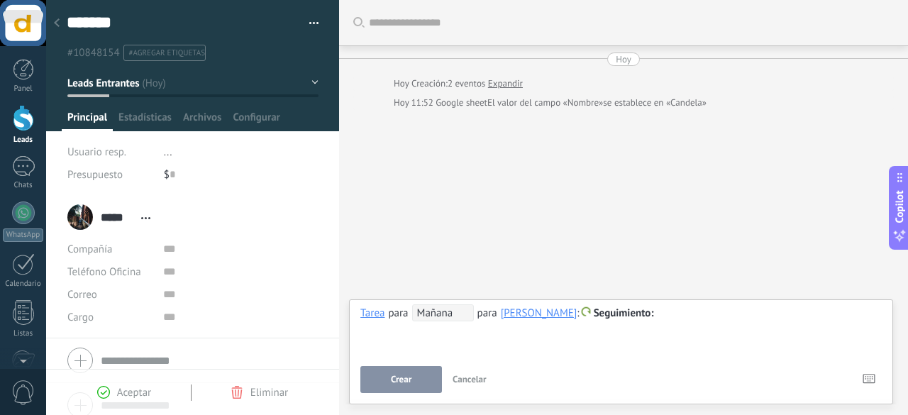
click at [448, 309] on span "Mañana" at bounding box center [443, 312] width 62 height 17
type input "**********"
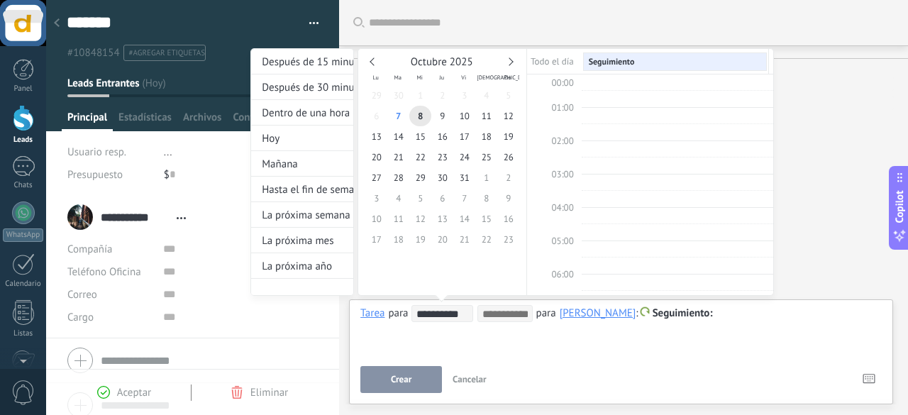
scroll to position [264, 0]
type input "**********"
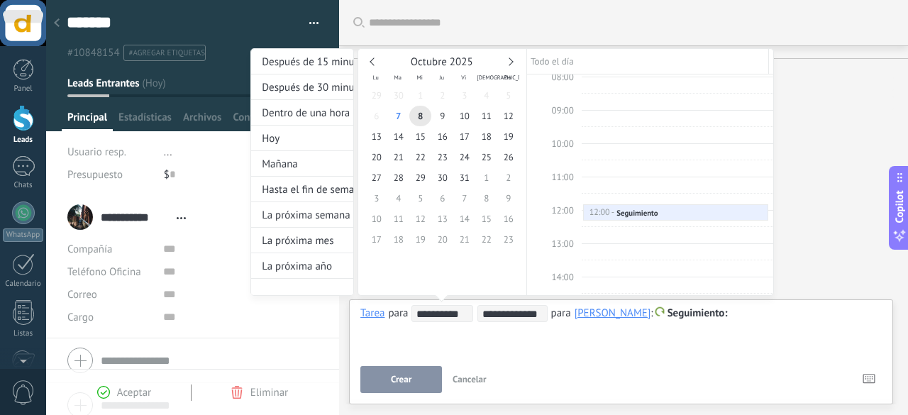
click at [627, 334] on div at bounding box center [454, 207] width 908 height 415
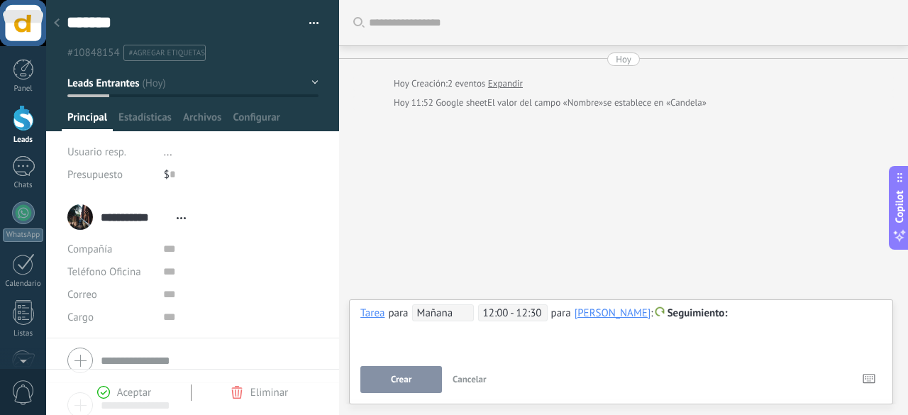
click at [448, 316] on span "Mañana" at bounding box center [443, 312] width 62 height 17
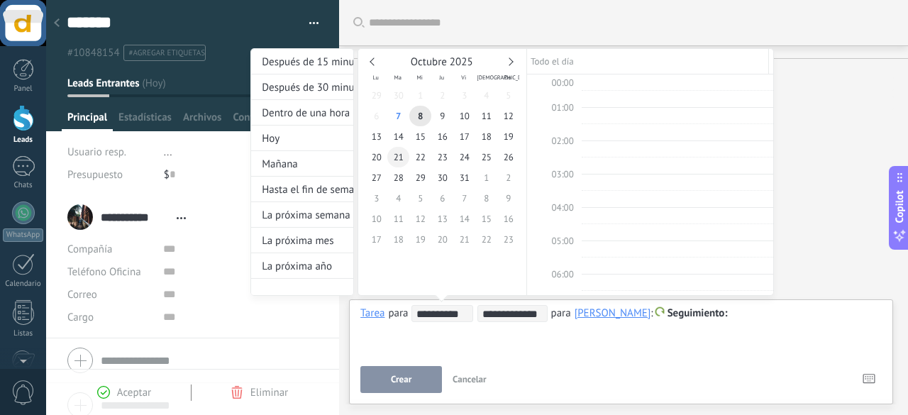
scroll to position [378, 0]
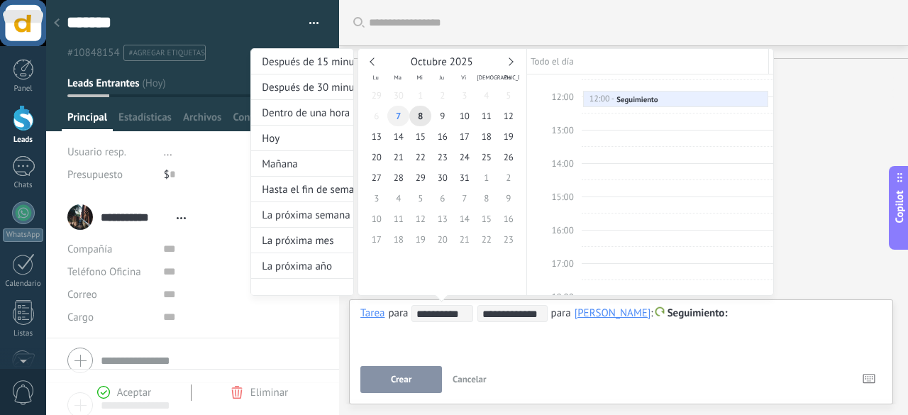
type input "**********"
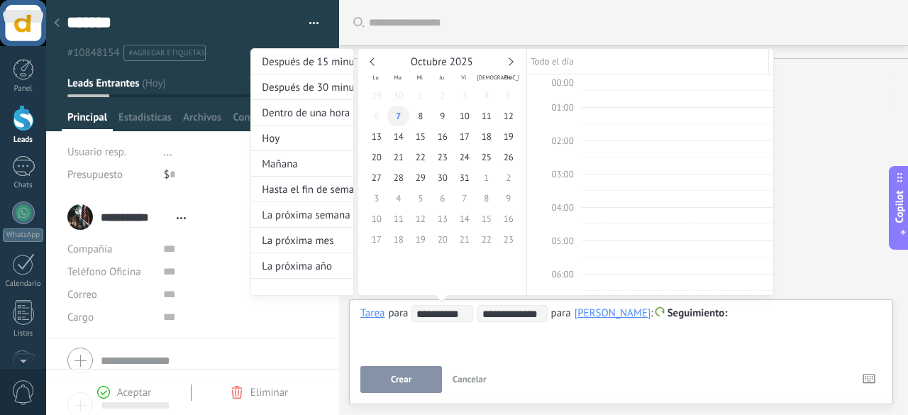
click at [394, 113] on span "7" at bounding box center [398, 116] width 22 height 21
click at [515, 346] on div at bounding box center [454, 207] width 908 height 415
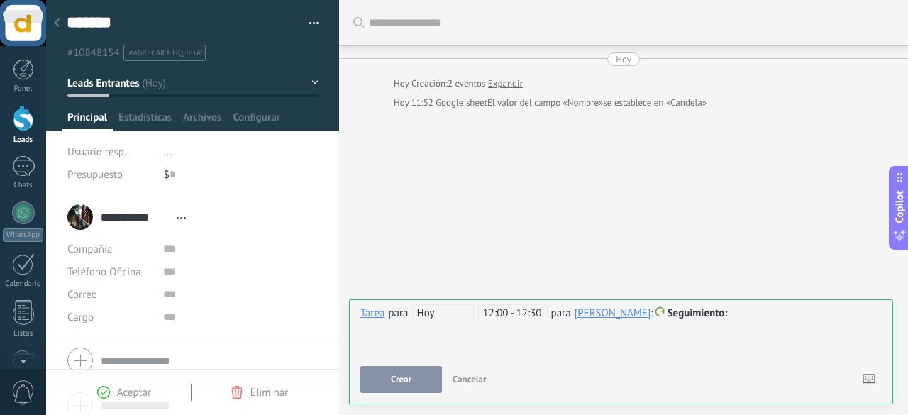
click at [688, 310] on span "Seguimiento" at bounding box center [698, 313] width 60 height 13
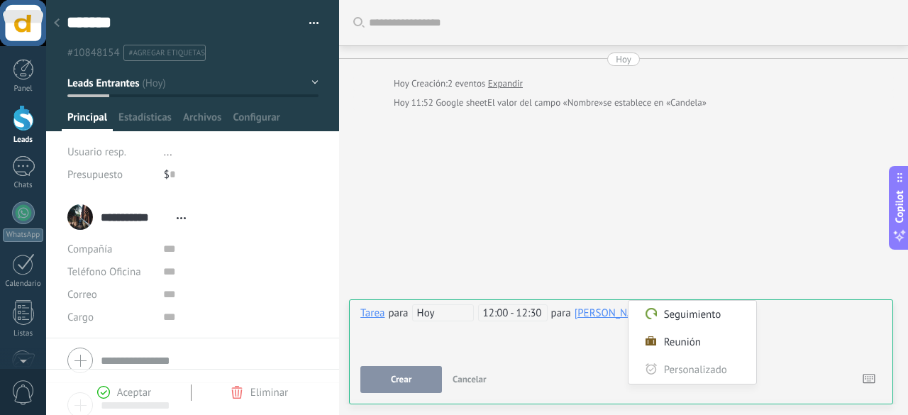
click at [773, 339] on div at bounding box center [454, 207] width 908 height 415
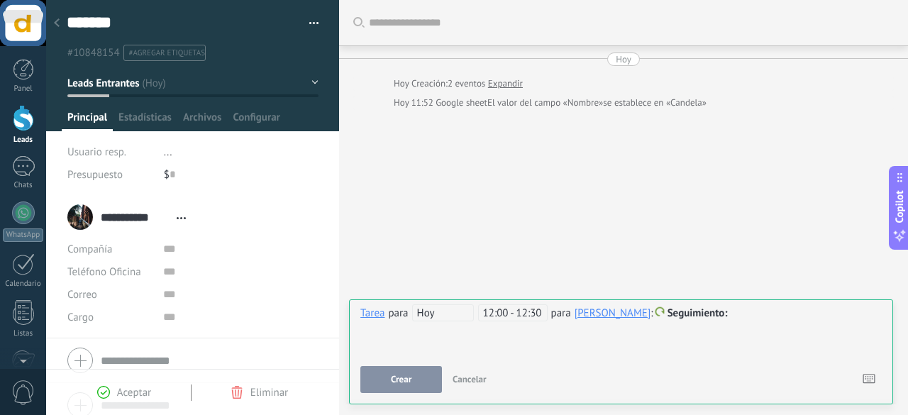
click at [420, 381] on button "Crear" at bounding box center [401, 379] width 82 height 27
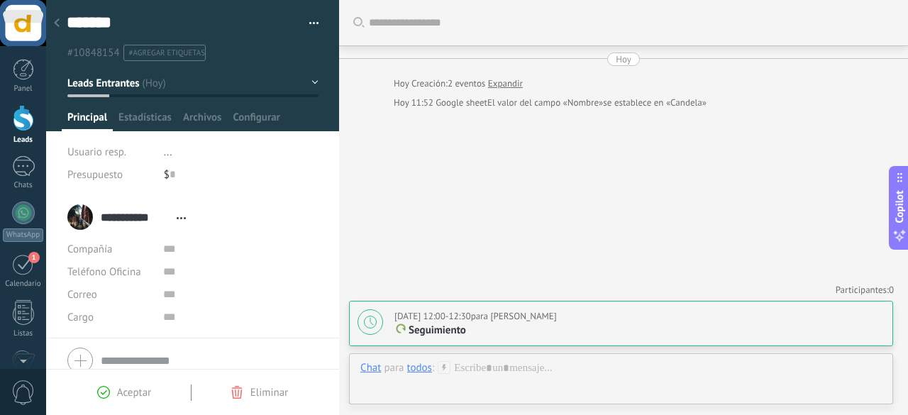
click at [564, 331] on p "Seguimiento" at bounding box center [640, 331] width 490 height 14
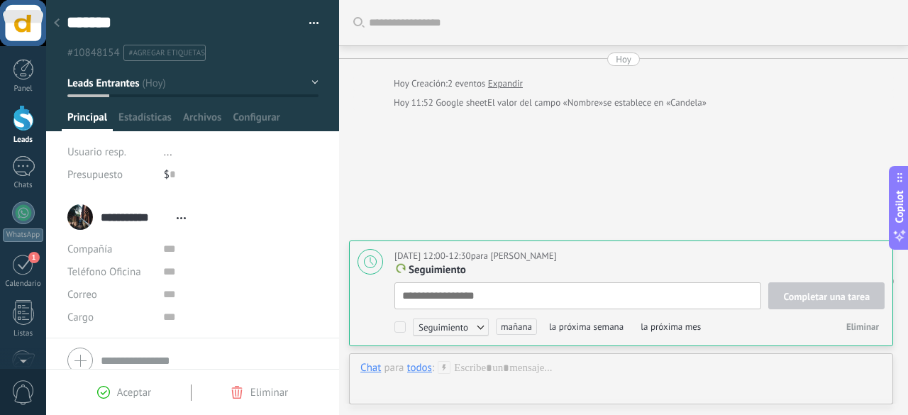
scroll to position [14, 0]
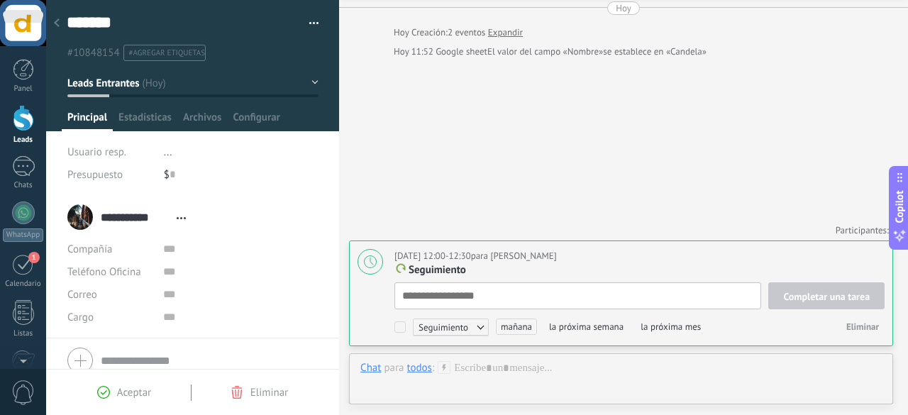
click at [595, 202] on div "Buscar Carga más [DATE] [DATE] Creación: 2 eventos Expandir [DATE] 11:52 Google…" at bounding box center [623, 182] width 569 height 467
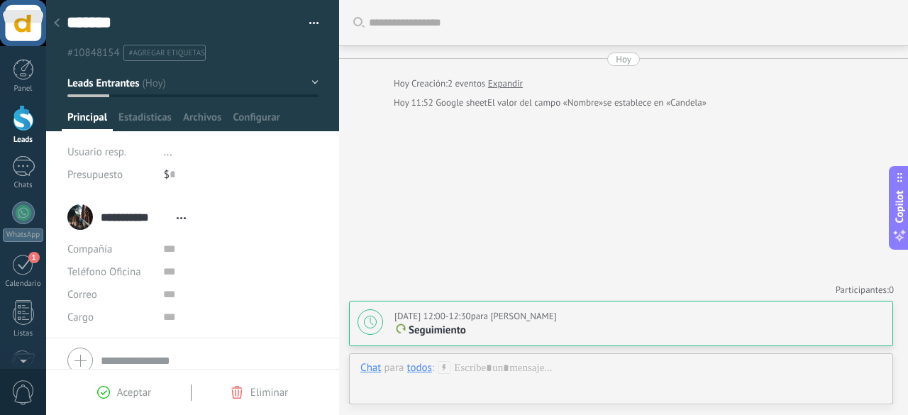
scroll to position [0, 0]
click at [461, 324] on span "Seguimiento" at bounding box center [437, 330] width 57 height 13
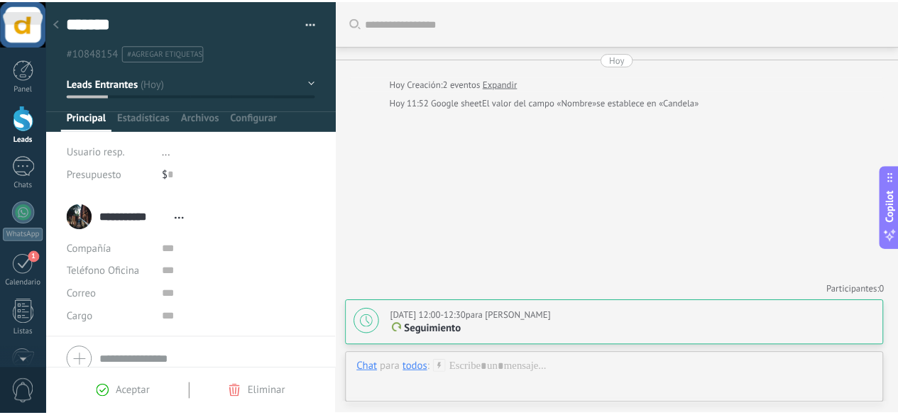
scroll to position [14, 0]
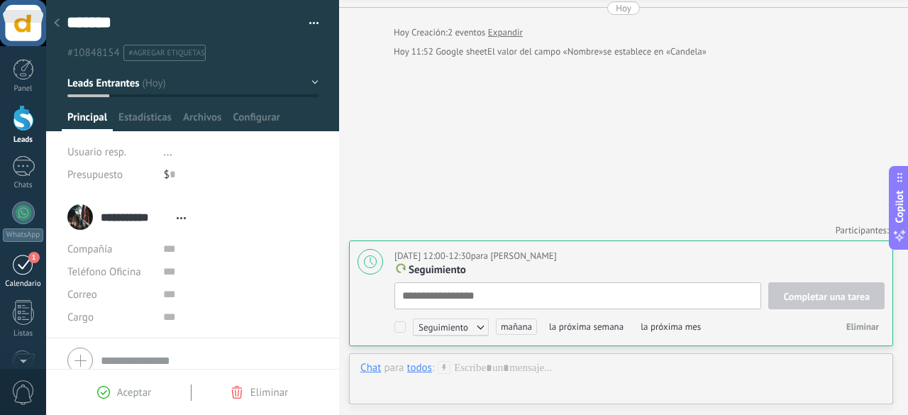
click at [29, 268] on div "1" at bounding box center [23, 264] width 23 height 22
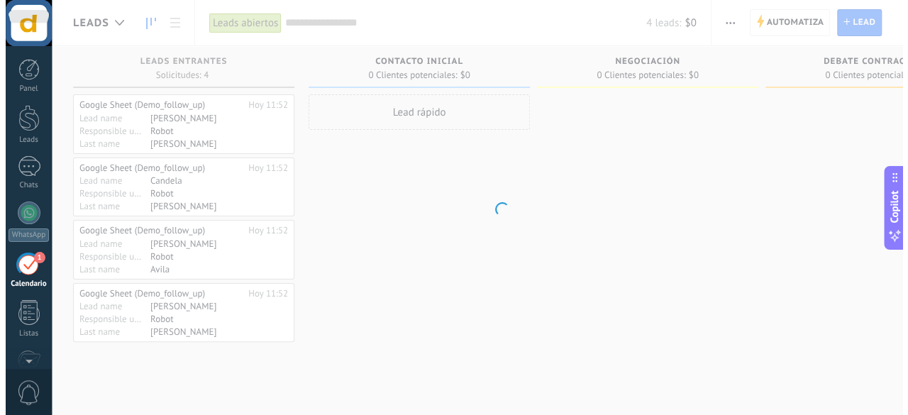
scroll to position [40, 0]
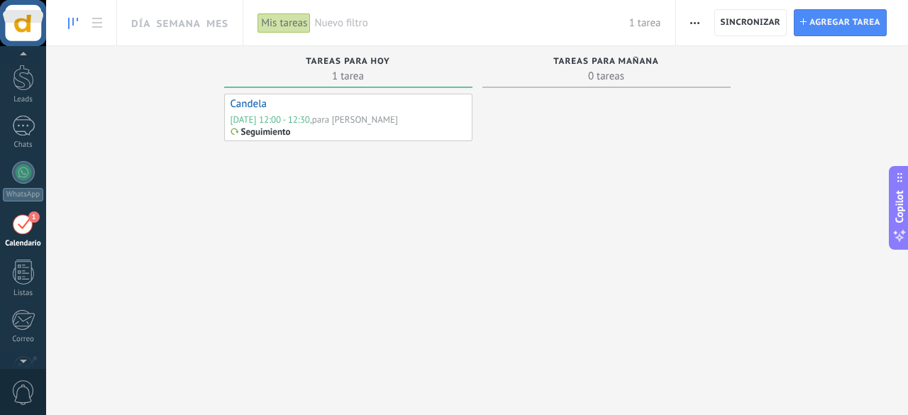
click at [375, 118] on div "para [PERSON_NAME]" at bounding box center [355, 120] width 86 height 12
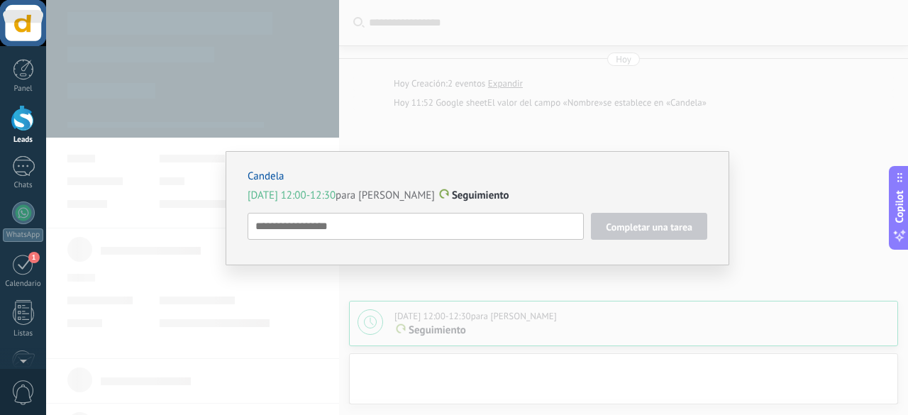
type textarea "*******"
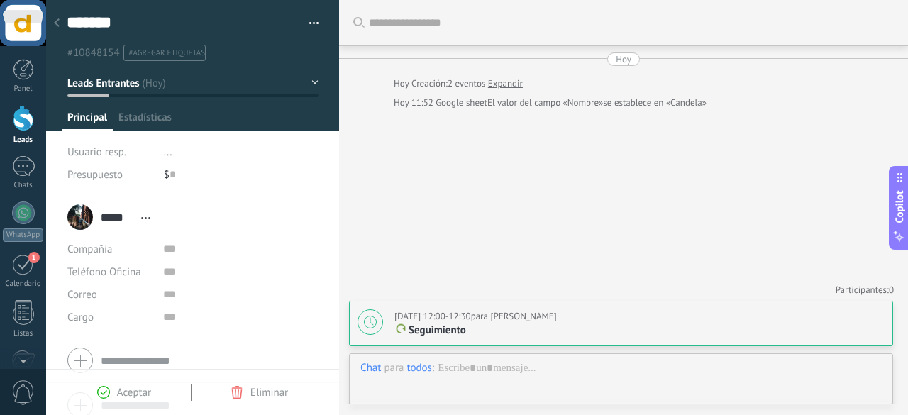
scroll to position [21, 0]
click at [79, 219] on div "***** [PERSON_NAME] ***** [PERSON_NAME] ***** [PERSON_NAME] Abrir detalle Copie…" at bounding box center [112, 216] width 90 height 35
type input "**********"
click at [160, 217] on input "**********" at bounding box center [135, 217] width 69 height 14
click at [187, 221] on input "*****" at bounding box center [209, 224] width 217 height 14
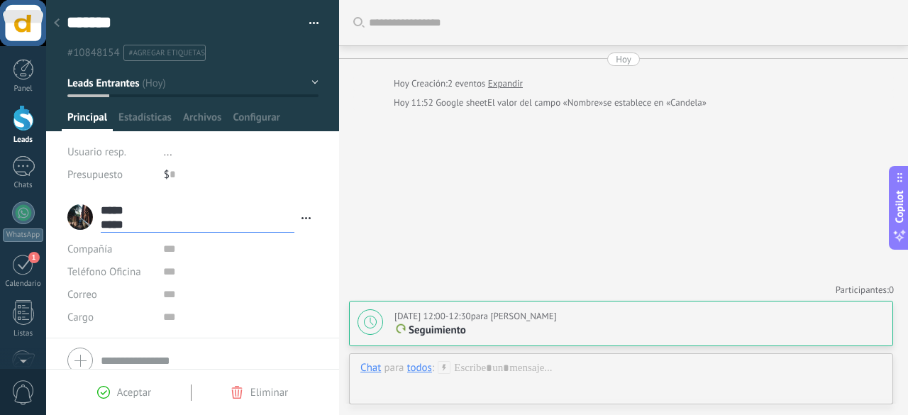
click at [537, 136] on div "Buscar Carga más [DATE] [DATE] Creación: 2 eventos Expandir [DATE] 11:52 Google…" at bounding box center [623, 207] width 569 height 415
click at [447, 331] on span "Seguimiento" at bounding box center [437, 330] width 57 height 13
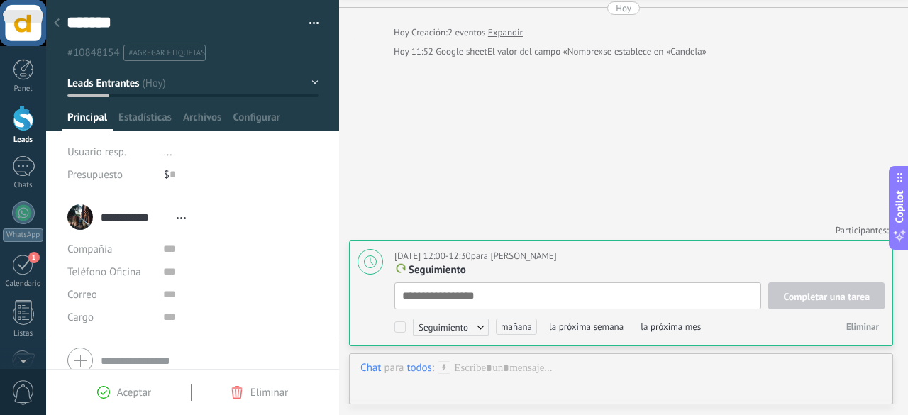
click at [551, 199] on div "Buscar Carga más [DATE] [DATE] Creación: 2 eventos Expandir [DATE] 11:52 Google…" at bounding box center [623, 182] width 569 height 467
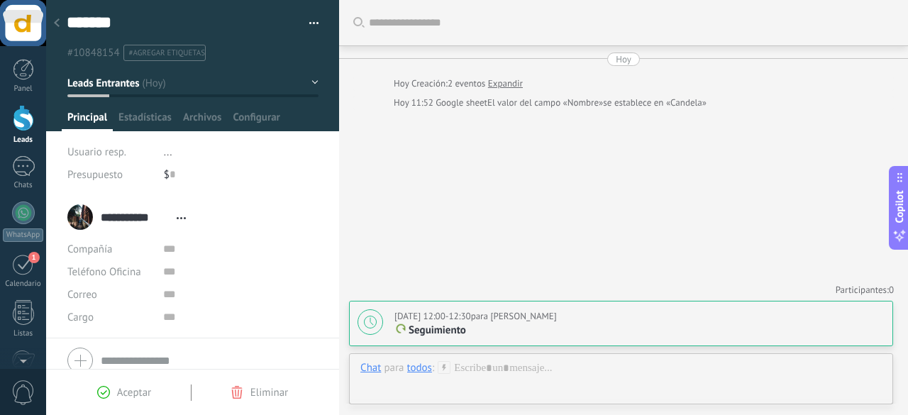
scroll to position [0, 0]
click at [28, 170] on div at bounding box center [23, 166] width 23 height 21
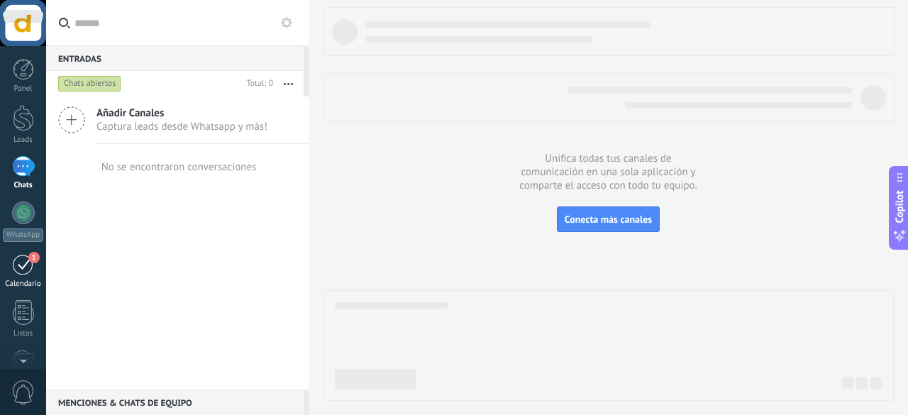
click at [19, 259] on div "1" at bounding box center [23, 264] width 23 height 22
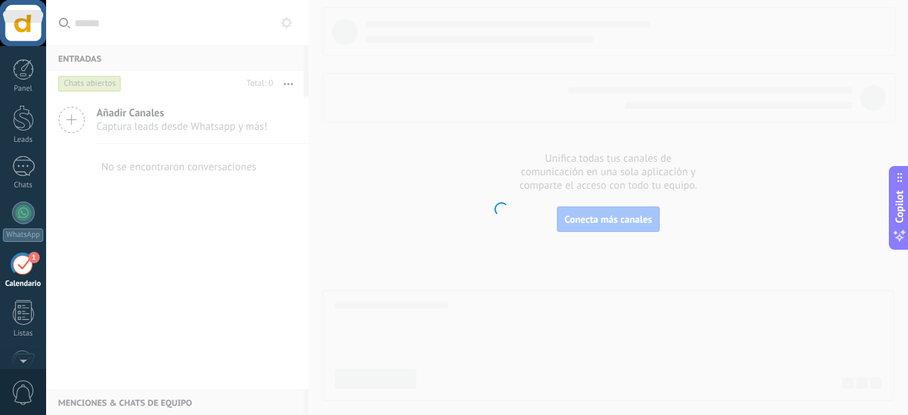
scroll to position [40, 0]
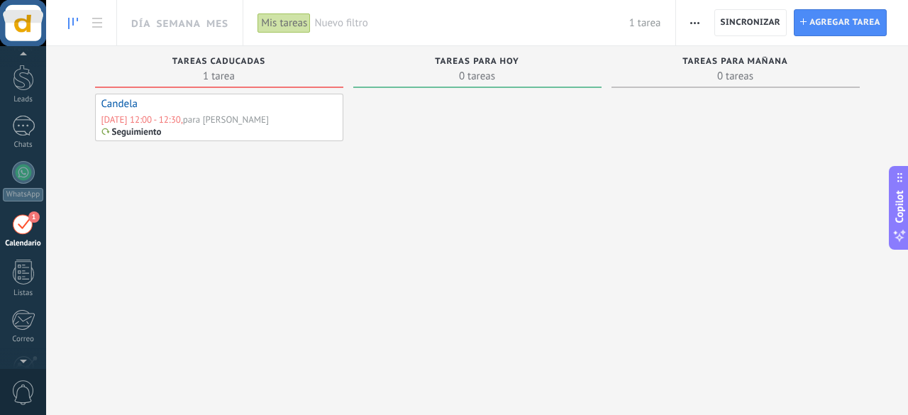
click at [281, 133] on div "Seguimiento" at bounding box center [219, 131] width 236 height 11
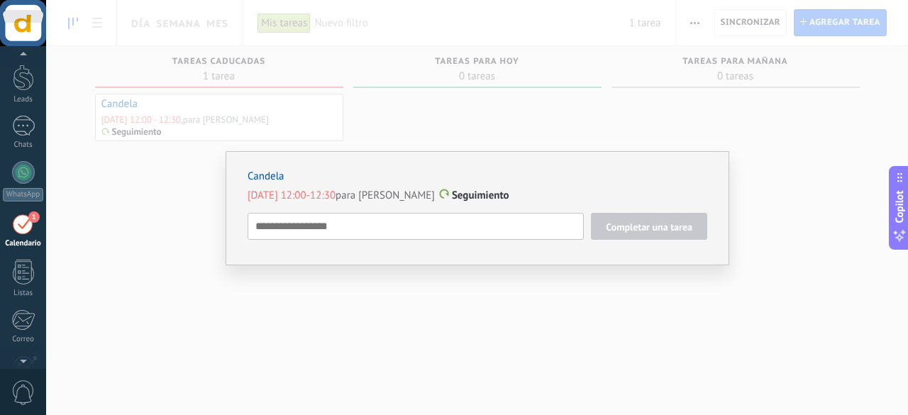
click at [634, 229] on span "Completar una tarea" at bounding box center [649, 227] width 87 height 10
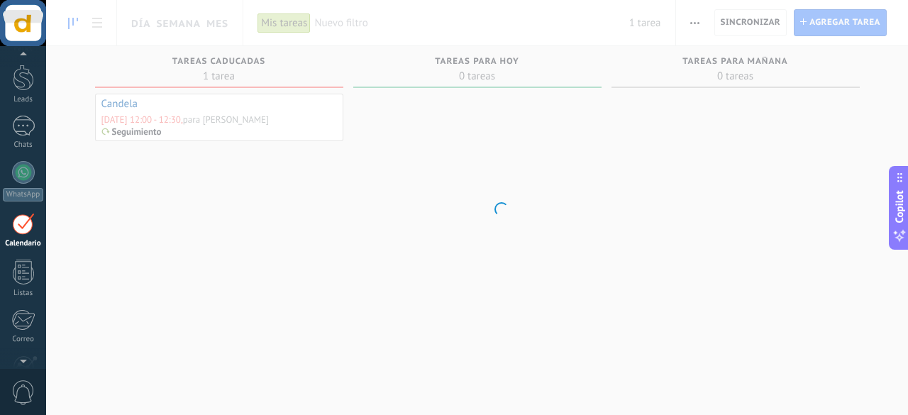
click at [527, 231] on body ".abecls-1,.abecls-2{fill-rule:evenodd}.abecls-2{fill:#fff} .abhcls-1{fill:none}…" at bounding box center [454, 207] width 908 height 415
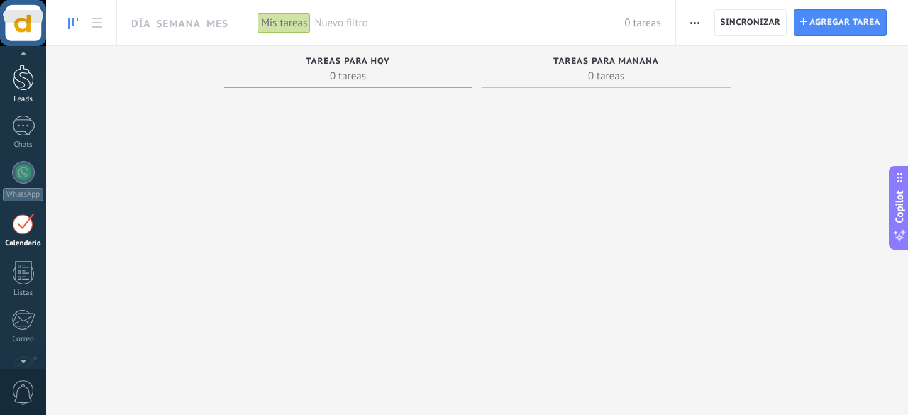
scroll to position [37, 0]
click at [33, 88] on div at bounding box center [23, 81] width 21 height 26
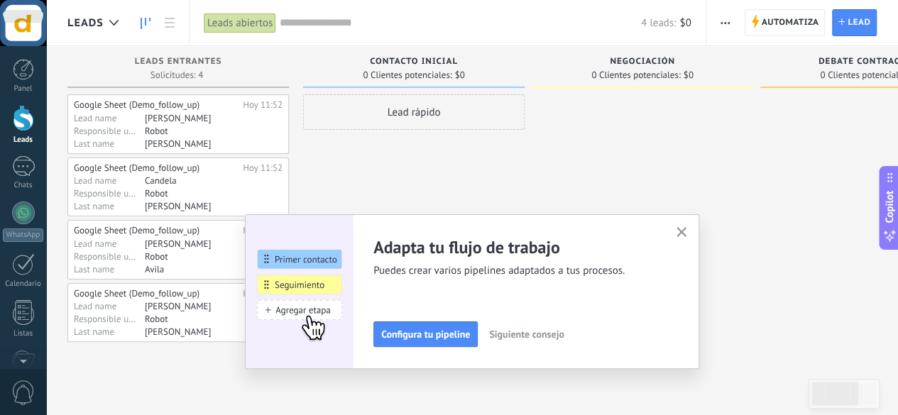
click at [213, 244] on div "[PERSON_NAME]" at bounding box center [200, 243] width 110 height 11
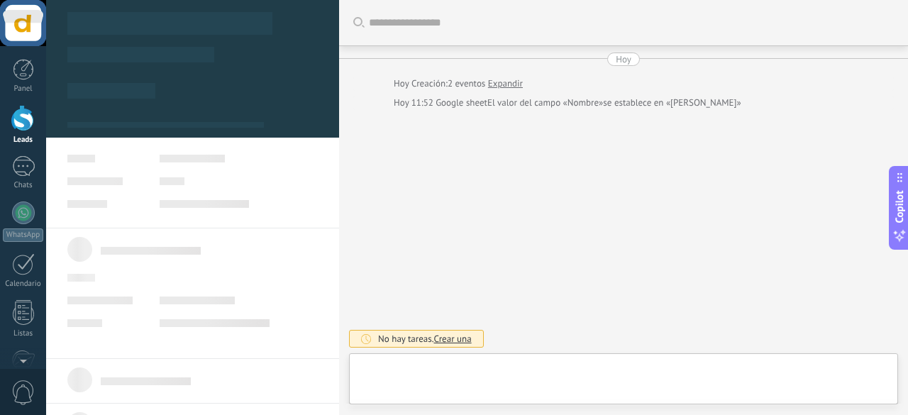
type textarea "******"
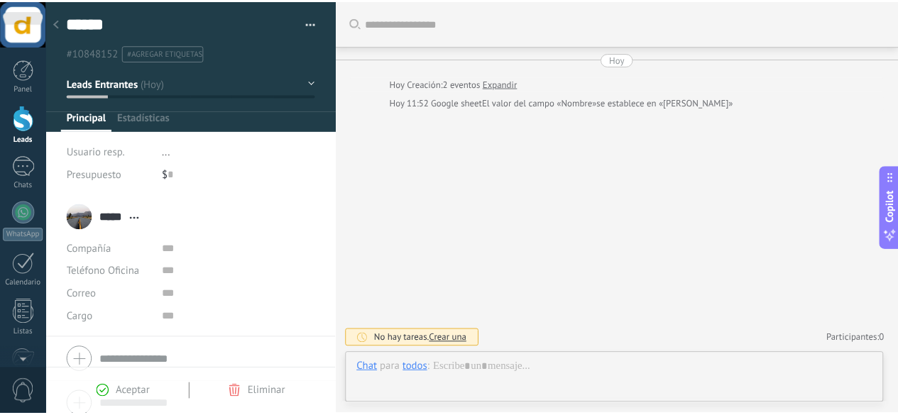
scroll to position [21, 0]
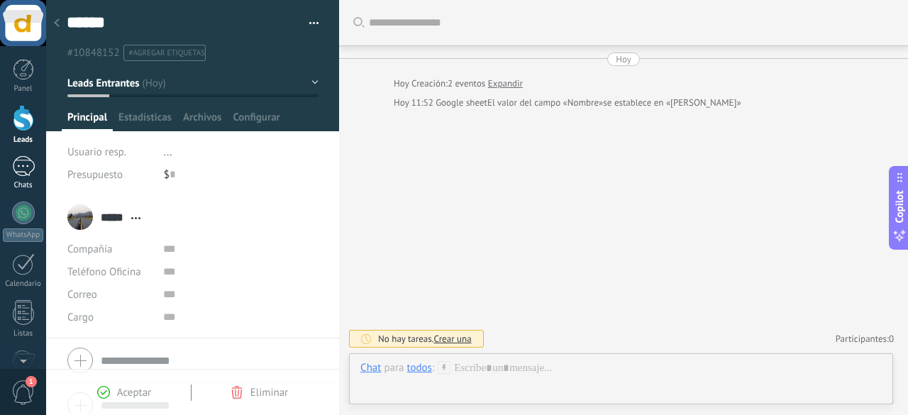
click at [18, 181] on div "Chats" at bounding box center [23, 185] width 41 height 9
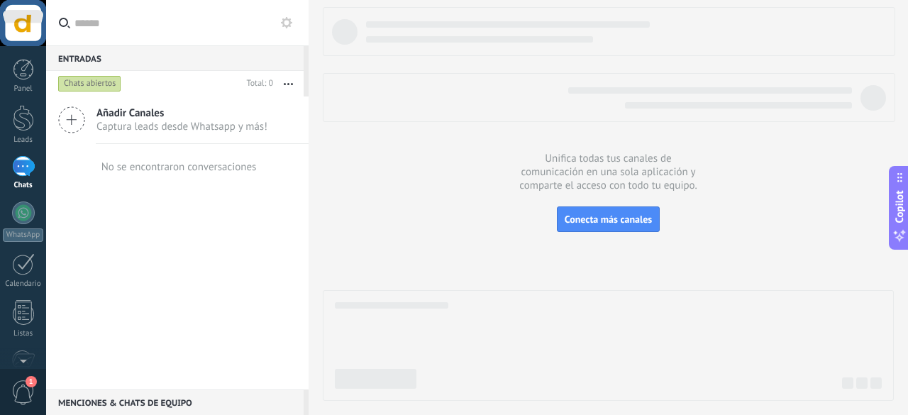
click at [74, 86] on div "Chats abiertos" at bounding box center [89, 83] width 63 height 17
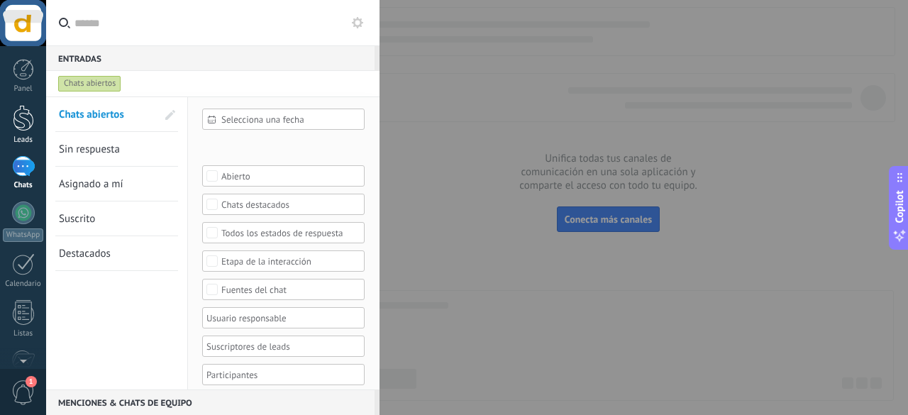
click at [26, 128] on div at bounding box center [23, 118] width 21 height 26
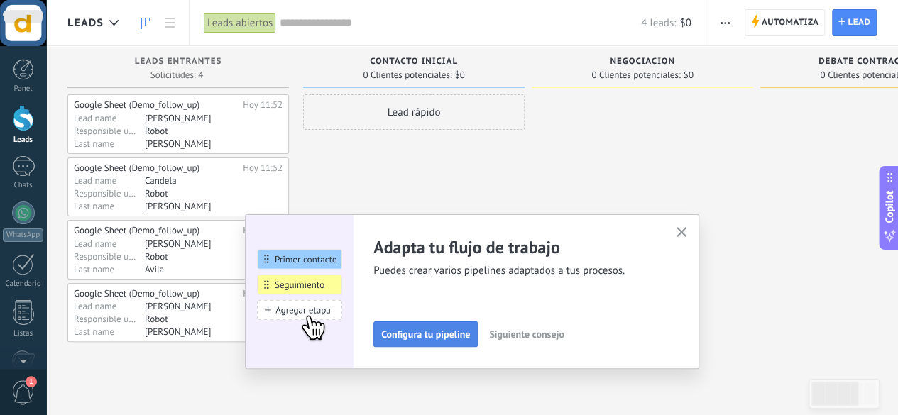
click at [458, 338] on span "Configura tu pipeline" at bounding box center [425, 334] width 89 height 10
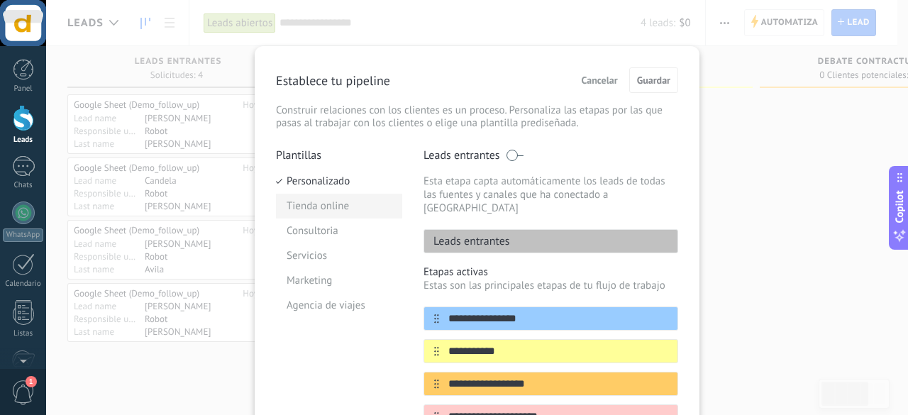
click at [319, 200] on li "Tienda online" at bounding box center [339, 206] width 126 height 25
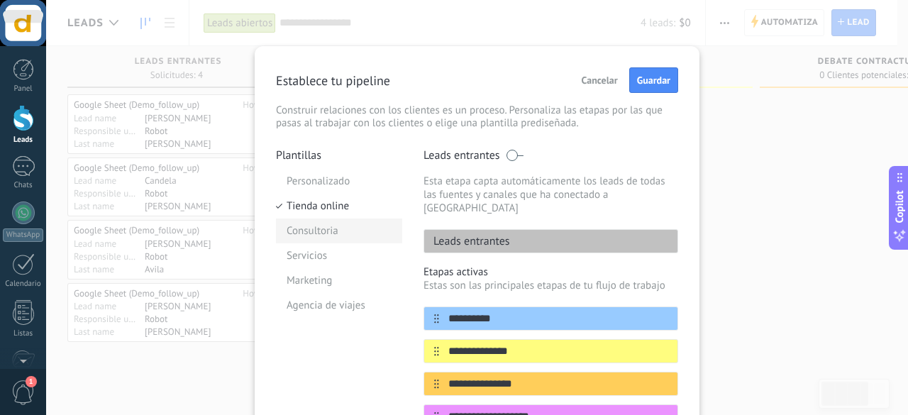
click at [331, 224] on li "Consultoria" at bounding box center [339, 231] width 126 height 25
click at [341, 250] on li "Servicios" at bounding box center [339, 255] width 126 height 25
click at [358, 285] on li "Marketing" at bounding box center [339, 280] width 126 height 25
click at [370, 303] on li "Agencia de viajes" at bounding box center [339, 305] width 126 height 25
click at [603, 76] on span "Cancelar" at bounding box center [600, 80] width 36 height 10
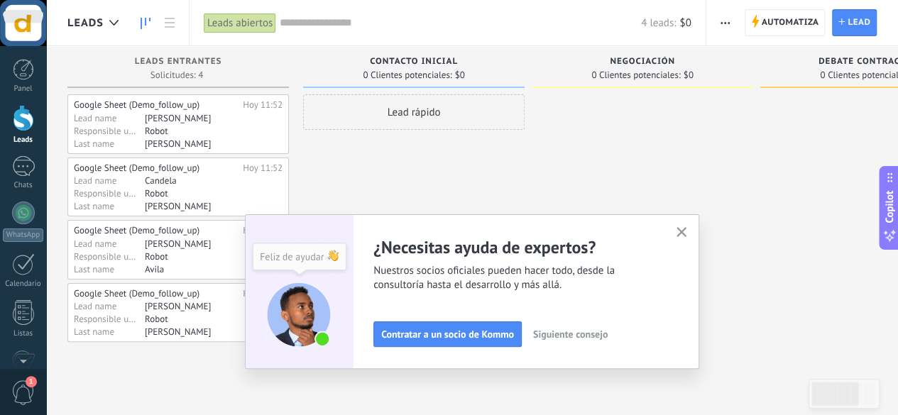
click at [459, 82] on div "Contacto inicial 0 Clientes potenciales: $0" at bounding box center [413, 67] width 221 height 42
click at [598, 77] on span "0 Clientes potenciales:" at bounding box center [635, 75] width 89 height 9
click at [842, 75] on span "0 Clientes potenciales:" at bounding box center [864, 75] width 89 height 9
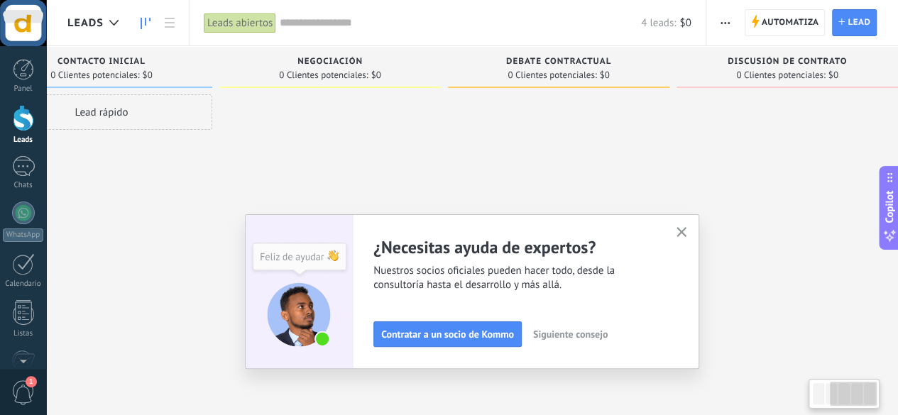
scroll to position [0, 334]
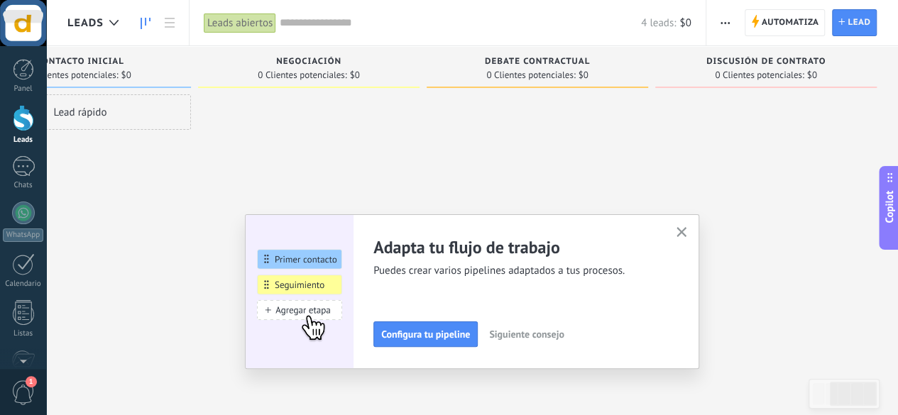
click at [668, 231] on div "Adapta tu flujo de trabajo Puedes crear varios pipelines adaptados a tus proces…" at bounding box center [472, 291] width 454 height 155
click at [679, 231] on button "button" at bounding box center [682, 233] width 18 height 19
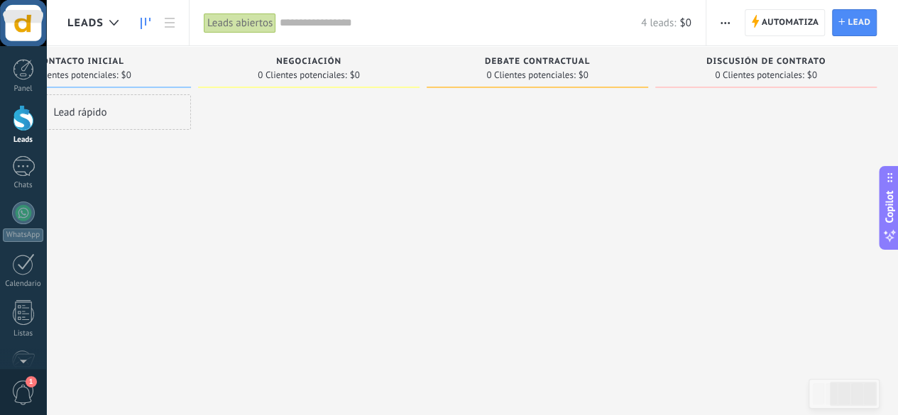
click at [467, 361] on div "Leads Entrantes Solicitudes: 4 0 0 4 0 0 0 4 0 Google Sheet (Demo_follow_up) [D…" at bounding box center [316, 225] width 1164 height 358
click at [603, 258] on div at bounding box center [536, 218] width 221 height 248
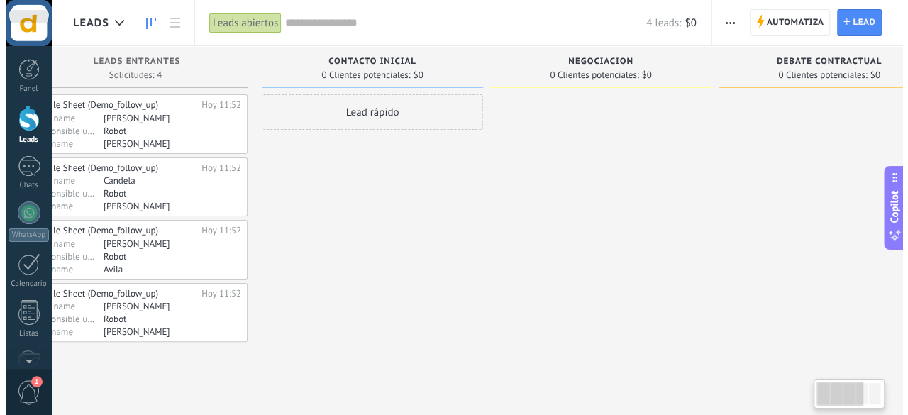
scroll to position [0, 0]
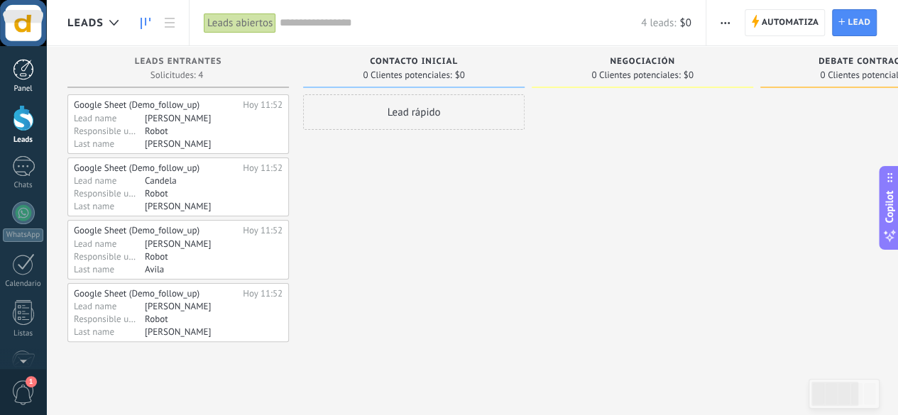
click at [18, 75] on div at bounding box center [23, 69] width 21 height 21
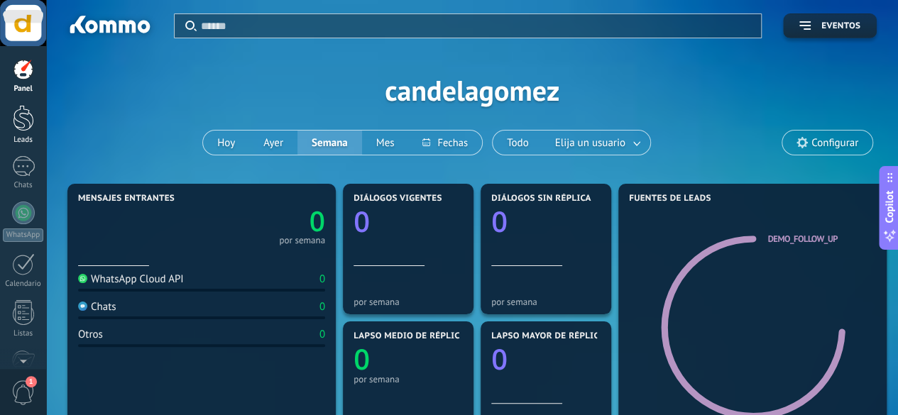
click at [21, 113] on div at bounding box center [23, 118] width 21 height 26
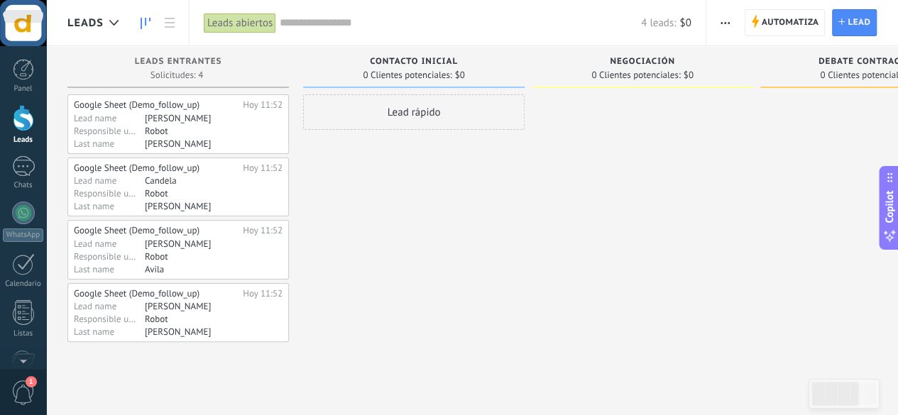
click at [164, 155] on div "Google Sheet (Demo_follow_up) [DATE] 11:52 Lead name [PERSON_NAME] Responsible …" at bounding box center [177, 218] width 221 height 248
click at [17, 176] on div at bounding box center [23, 166] width 23 height 21
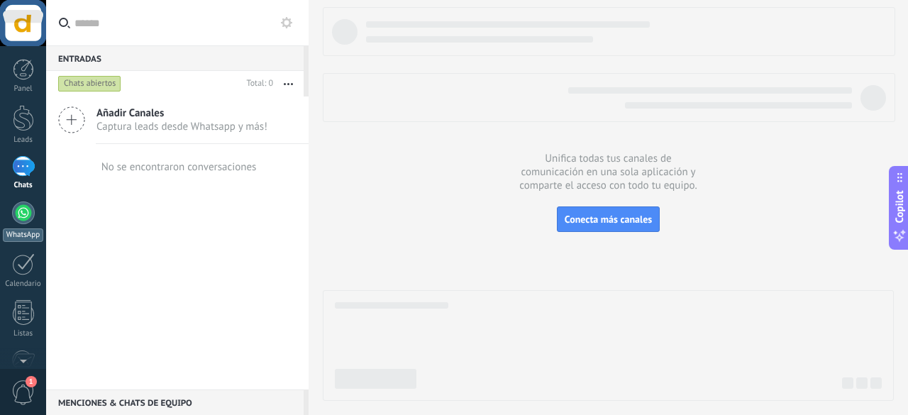
click at [24, 216] on div at bounding box center [23, 213] width 23 height 23
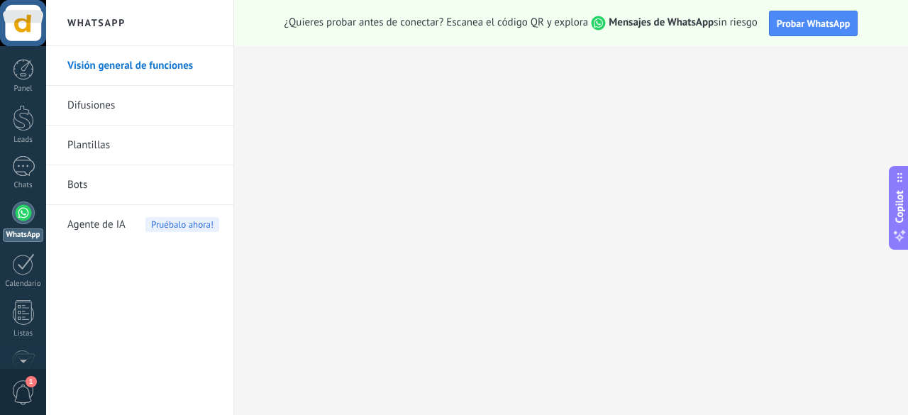
click at [151, 96] on link "Difusiones" at bounding box center [143, 106] width 152 height 40
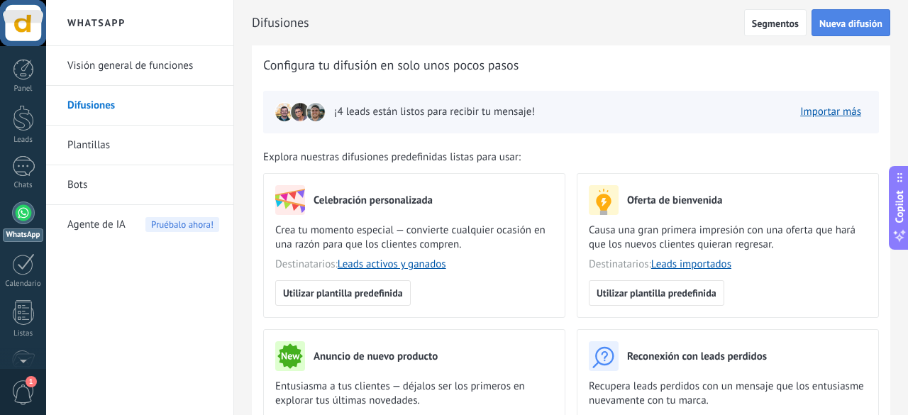
click at [845, 21] on span "Nueva difusión" at bounding box center [851, 23] width 63 height 10
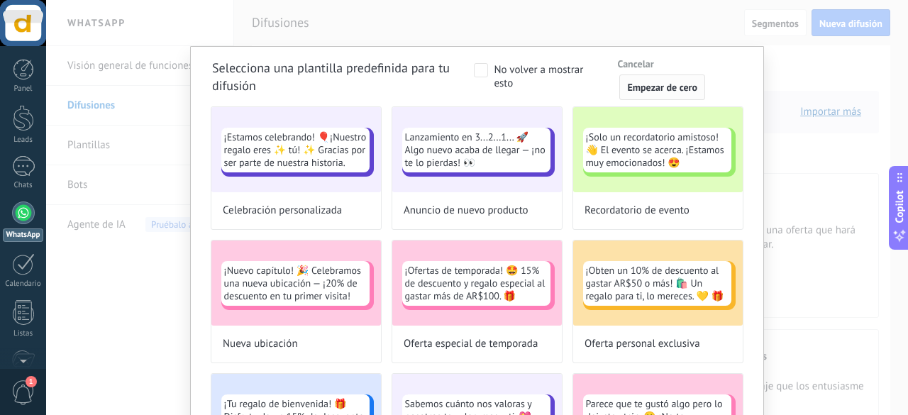
click at [656, 89] on span "Empezar de cero" at bounding box center [662, 87] width 70 height 10
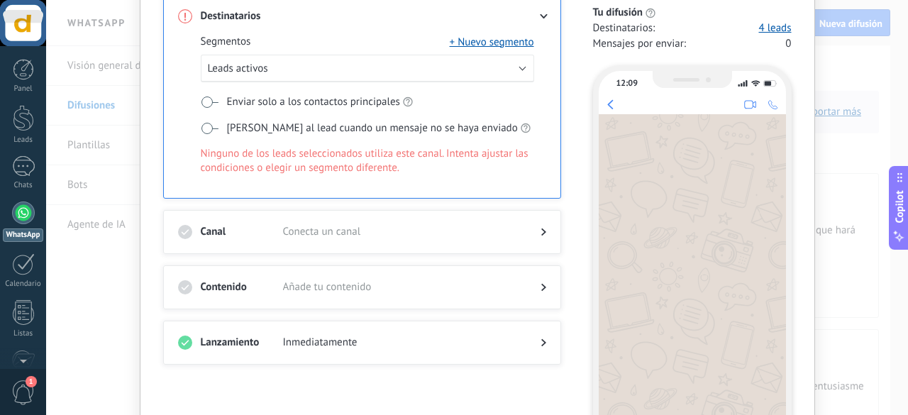
scroll to position [114, 0]
click at [487, 65] on button "Leads activos" at bounding box center [368, 68] width 334 height 28
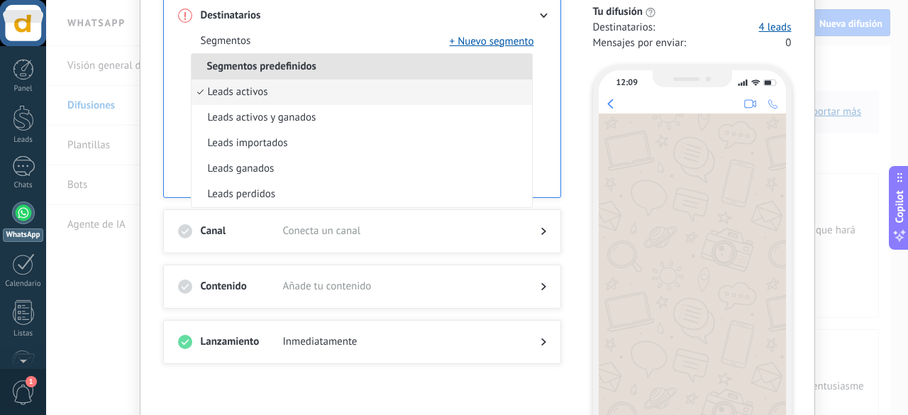
click at [353, 36] on div "Segmentos + Nuevo segmento" at bounding box center [368, 41] width 334 height 14
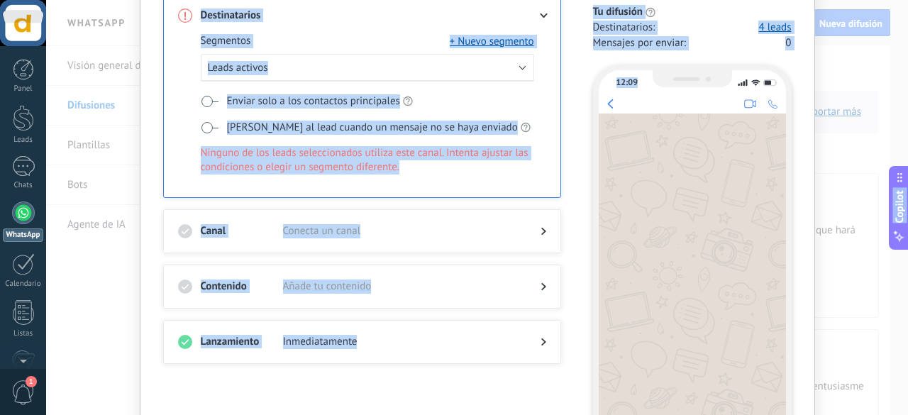
drag, startPoint x: 908, startPoint y: 135, endPoint x: 908, endPoint y: 211, distance: 75.9
click at [908, 211] on body ".abecls-1,.abecls-2{fill-rule:evenodd}.abecls-2{fill:#fff} .abhcls-1{fill:none}…" at bounding box center [454, 207] width 908 height 415
click at [593, 241] on div "12:09" at bounding box center [692, 265] width 199 height 401
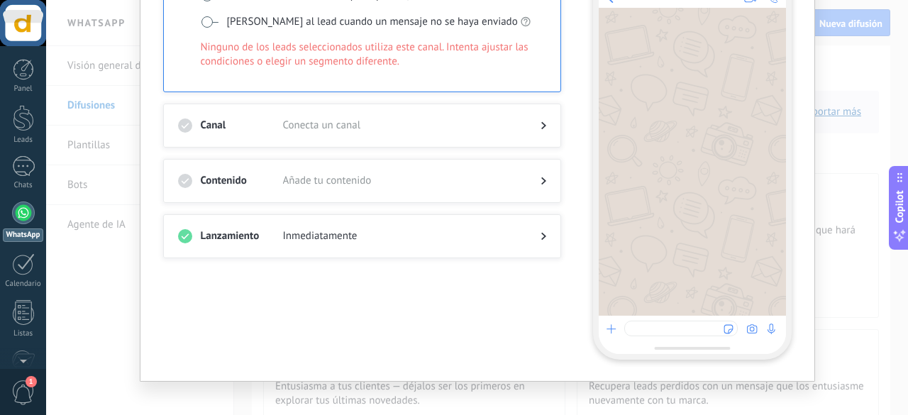
scroll to position [232, 0]
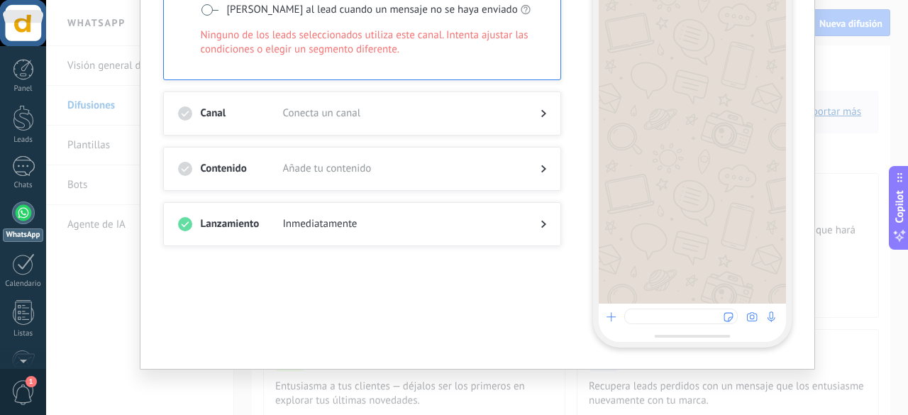
click at [671, 319] on div at bounding box center [681, 317] width 114 height 16
click at [492, 198] on div "Destinatarios Segmentos + Nuevo segmento Leads activos Enviar solo a los contac…" at bounding box center [370, 112] width 415 height 472
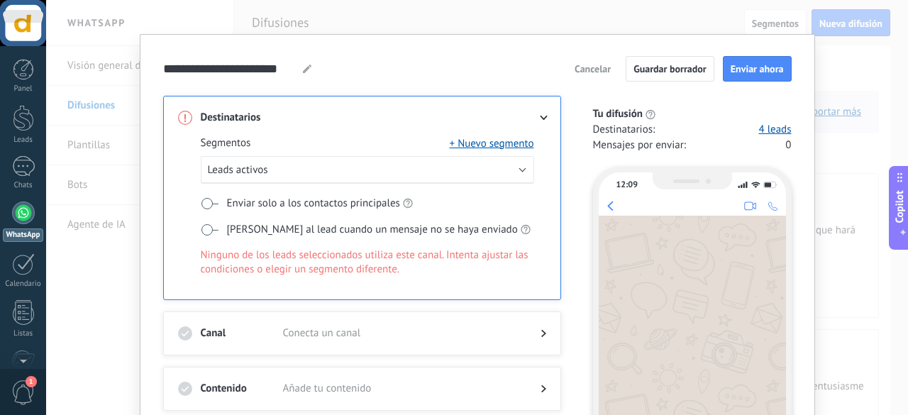
scroll to position [0, 0]
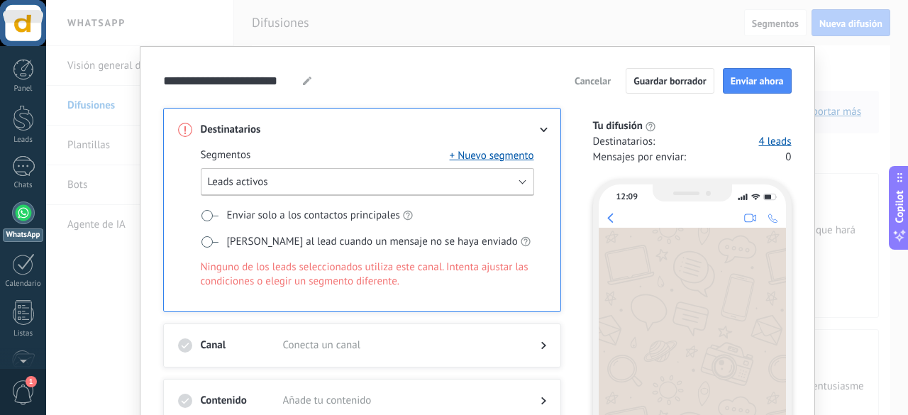
click at [368, 183] on button "Leads activos" at bounding box center [368, 182] width 334 height 28
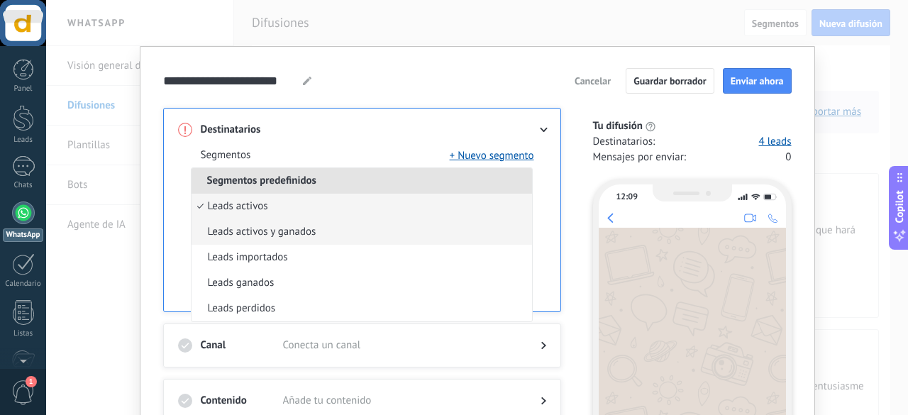
click at [346, 232] on li "Leads activos y ganados" at bounding box center [362, 232] width 341 height 26
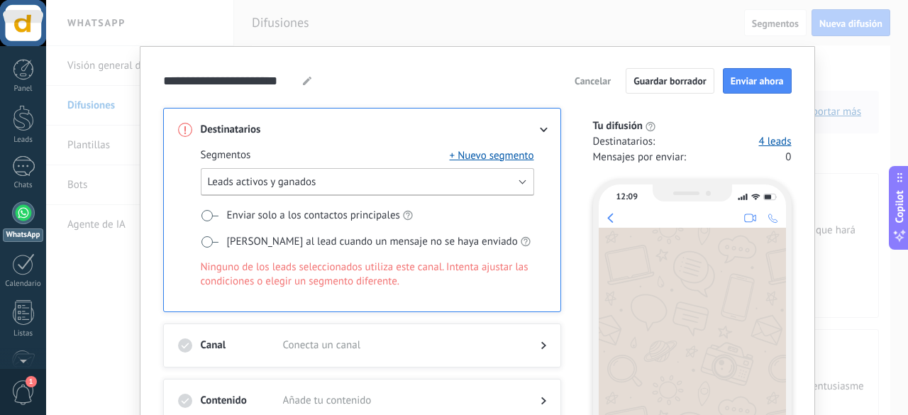
click at [368, 177] on button "Leads activos y ganados" at bounding box center [368, 182] width 334 height 28
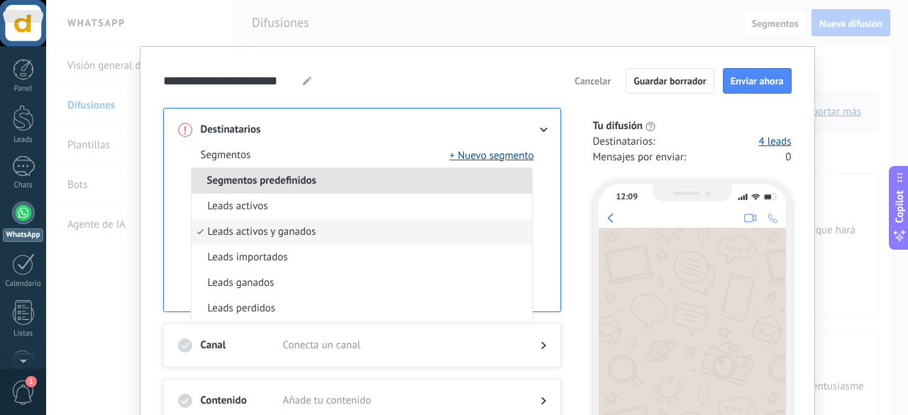
click at [322, 182] on span "Segmentos predefinidos" at bounding box center [262, 180] width 141 height 13
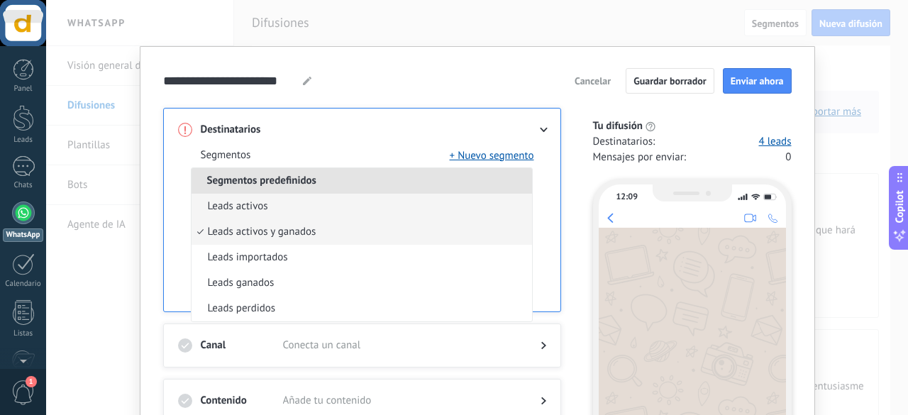
click at [290, 209] on li "Leads activos" at bounding box center [362, 207] width 341 height 26
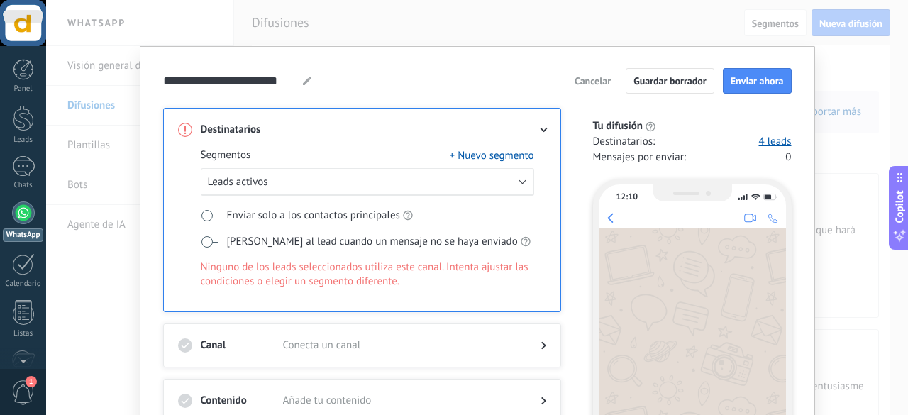
click at [209, 218] on span at bounding box center [210, 215] width 18 height 11
click at [207, 236] on span at bounding box center [210, 241] width 18 height 11
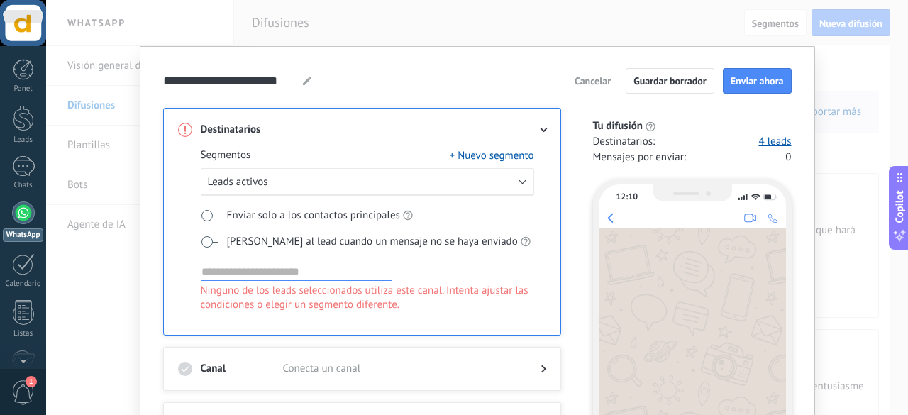
click at [208, 243] on span at bounding box center [210, 241] width 18 height 11
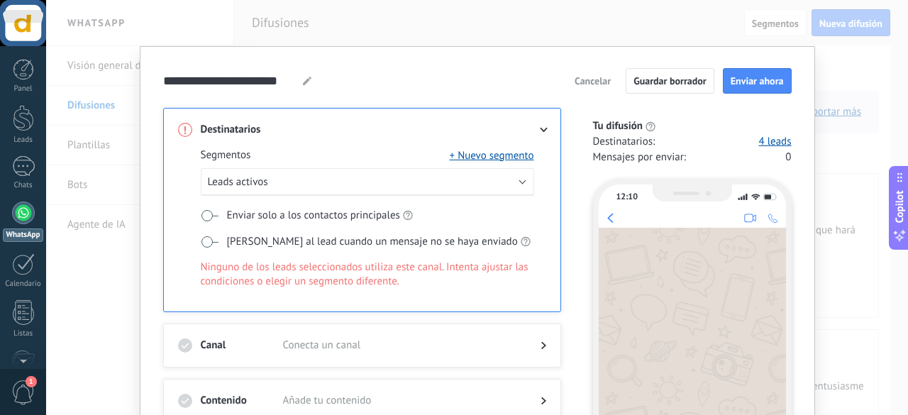
click at [600, 166] on div "Tu difusión Destinatarios : 4 leads Mensajes por enviar : 0" at bounding box center [685, 143] width 214 height 48
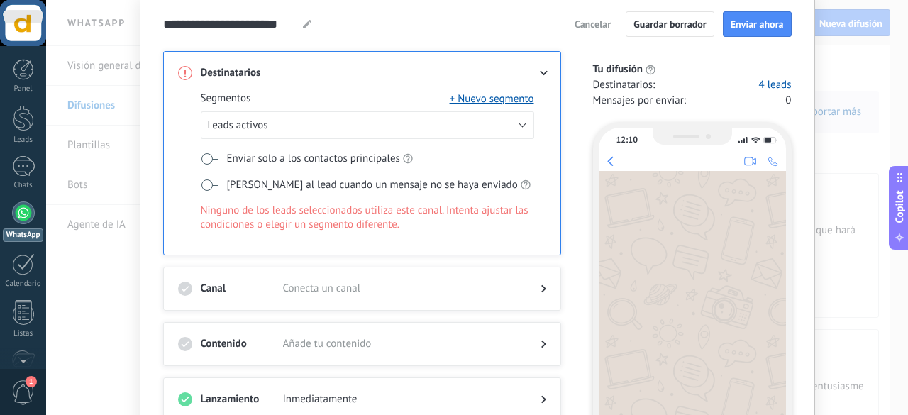
scroll to position [170, 0]
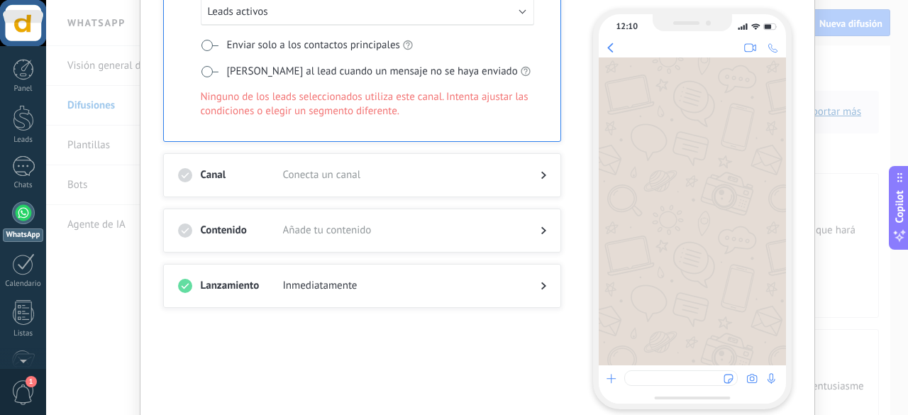
click at [509, 187] on div at bounding box center [362, 189] width 368 height 14
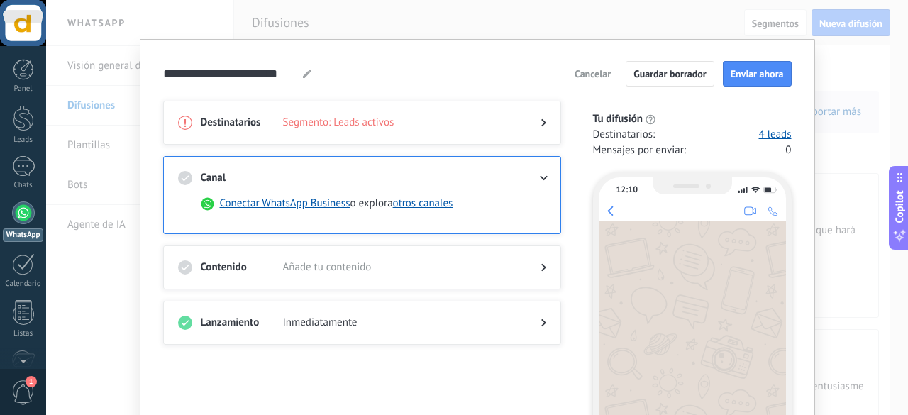
scroll to position [0, 0]
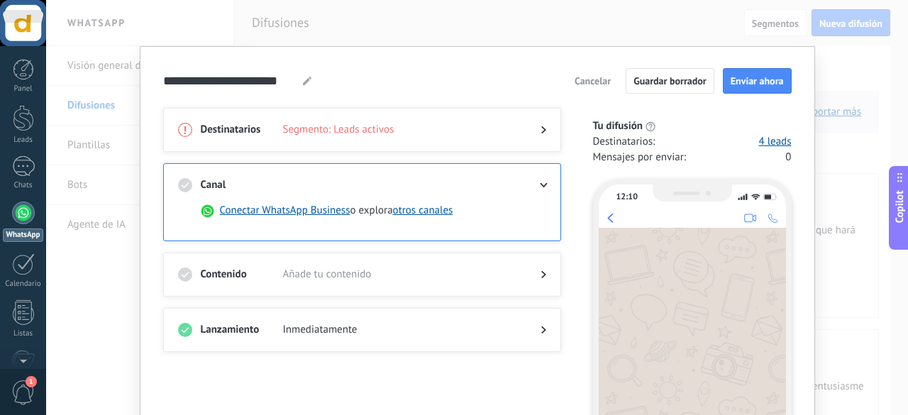
click at [329, 129] on span "Segmento: Leads activos" at bounding box center [400, 130] width 235 height 14
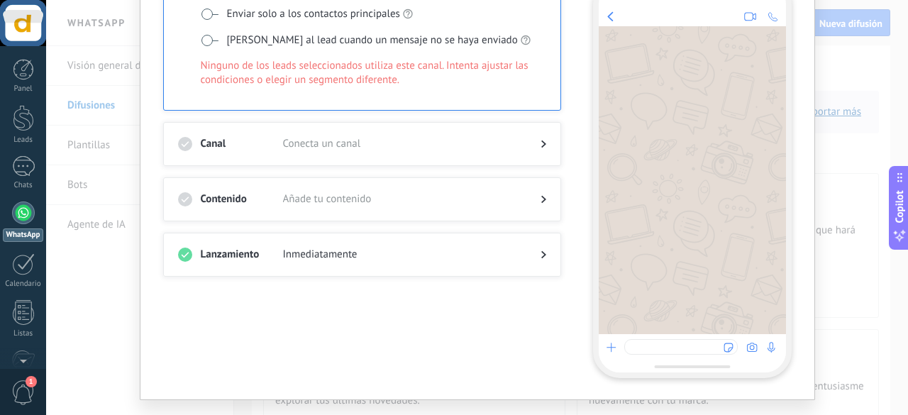
scroll to position [227, 0]
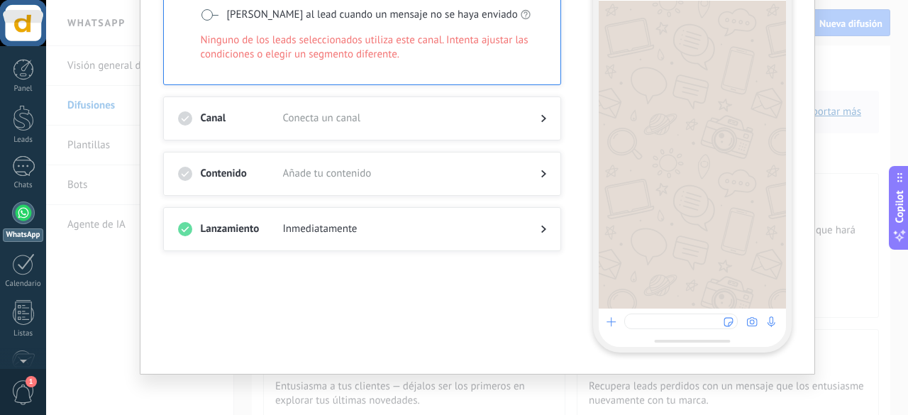
click at [513, 175] on span "Añade tu contenido" at bounding box center [400, 174] width 235 height 14
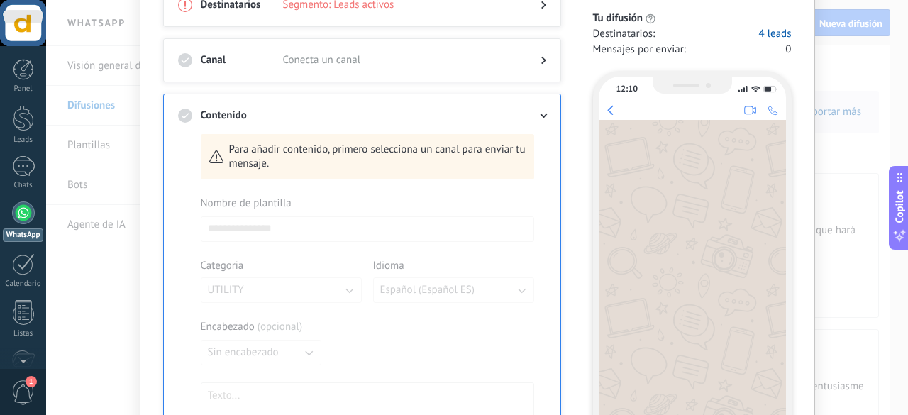
scroll to position [97, 0]
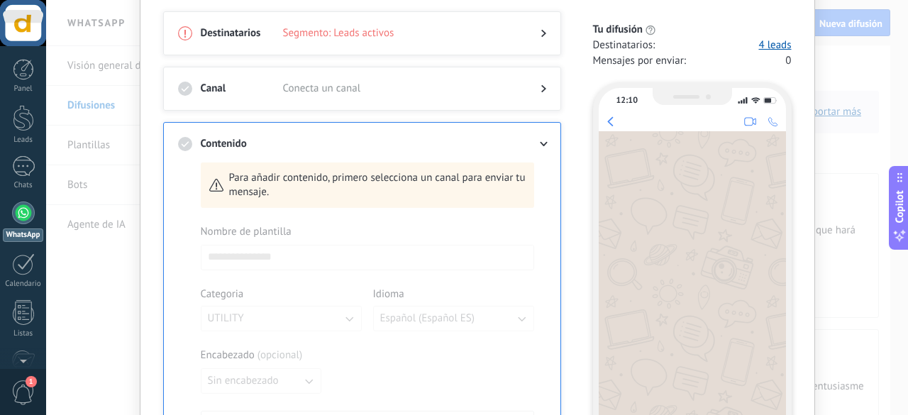
click at [539, 143] on icon at bounding box center [543, 144] width 9 height 5
drag, startPoint x: 454, startPoint y: 127, endPoint x: 486, endPoint y: 93, distance: 46.7
click at [486, 93] on div "Destinatarios Segmento: Leads activos Canal Conecta un canal Contenido Para aña…" at bounding box center [370, 365] width 415 height 709
click at [486, 93] on span "Conecta un canal" at bounding box center [400, 89] width 235 height 14
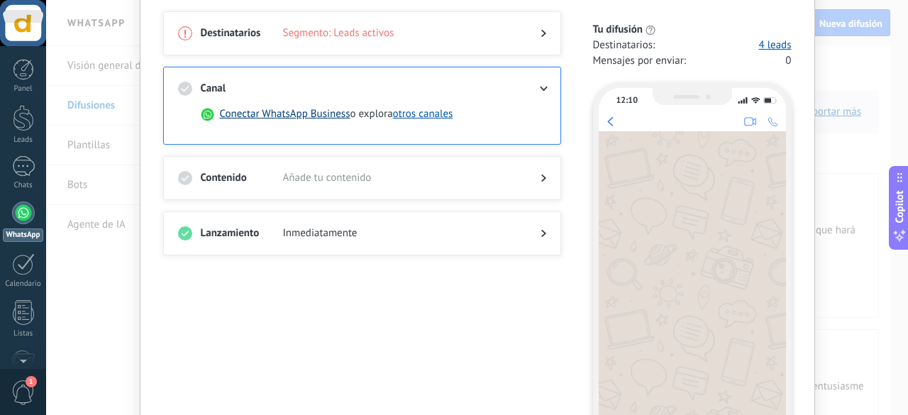
click at [306, 112] on button "Conectar WhatsApp Business" at bounding box center [285, 114] width 131 height 14
click at [306, 112] on body ".abecls-1,.abecls-2{fill-rule:evenodd}.abecls-2{fill:#fff} .abhcls-1{fill:none}…" at bounding box center [454, 207] width 908 height 415
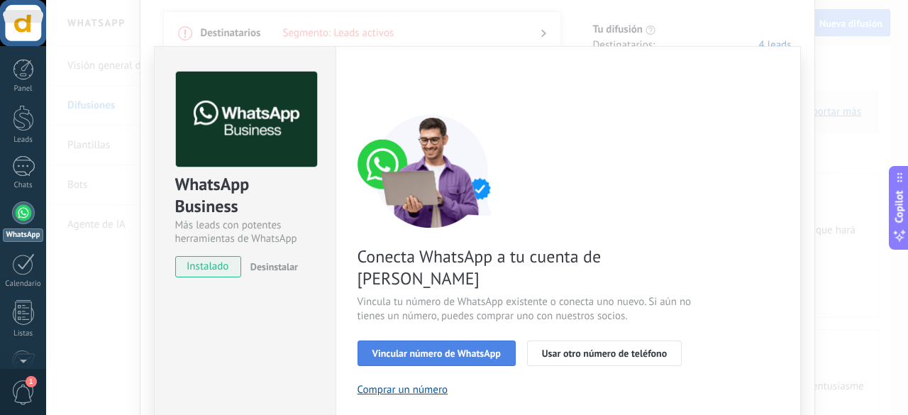
click at [473, 348] on span "Vincular número de WhatsApp" at bounding box center [437, 353] width 128 height 10
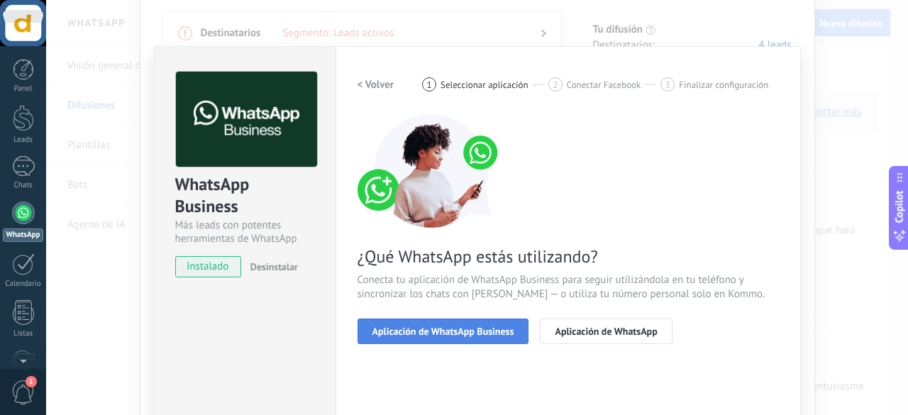
click at [493, 329] on span "Aplicación de WhatsApp Business" at bounding box center [444, 331] width 142 height 10
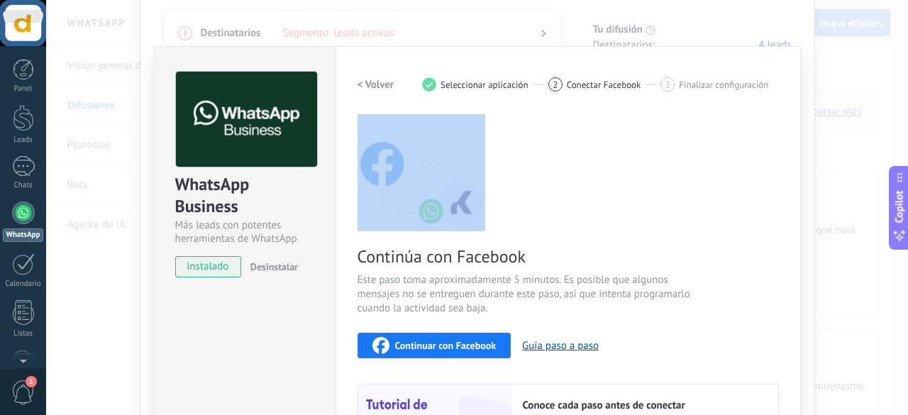
drag, startPoint x: 908, startPoint y: 78, endPoint x: 908, endPoint y: 150, distance: 72.4
click at [908, 150] on div "WhatsApp Business Más leads con potentes herramientas de WhatsApp instalado Des…" at bounding box center [477, 207] width 862 height 415
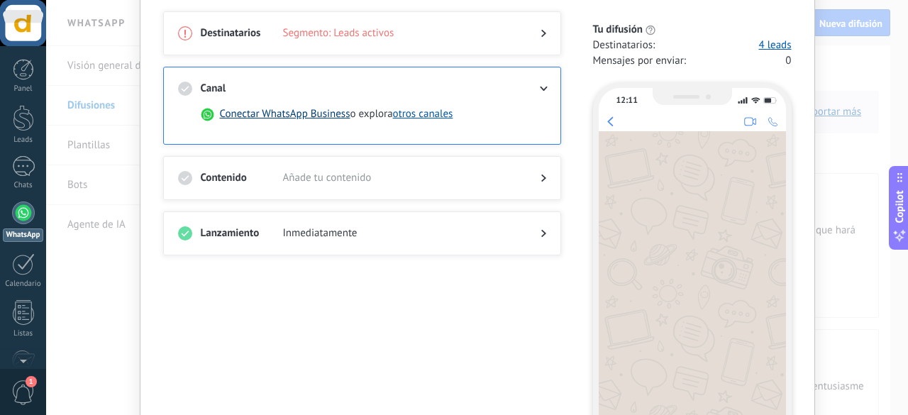
click at [298, 111] on button "Conectar WhatsApp Business" at bounding box center [285, 114] width 131 height 14
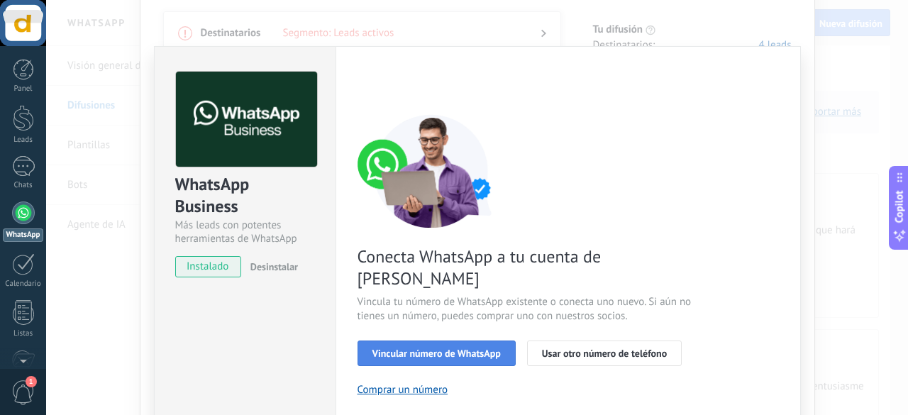
click at [461, 348] on span "Vincular número de WhatsApp" at bounding box center [437, 353] width 128 height 10
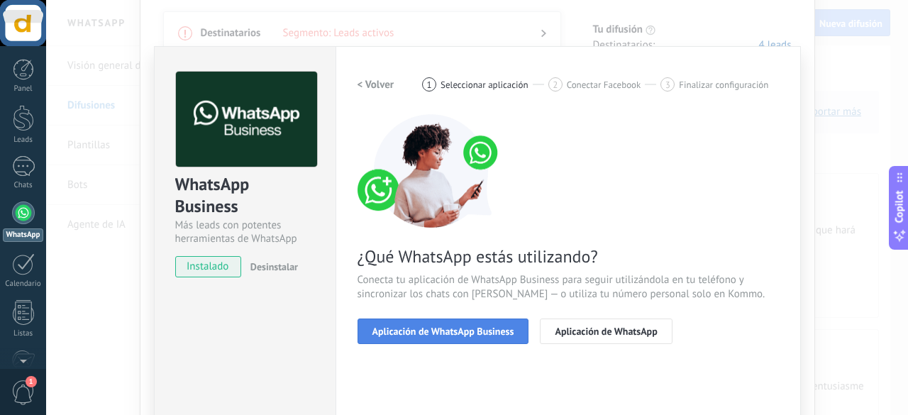
click at [500, 324] on button "Aplicación de WhatsApp Business" at bounding box center [444, 332] width 172 height 26
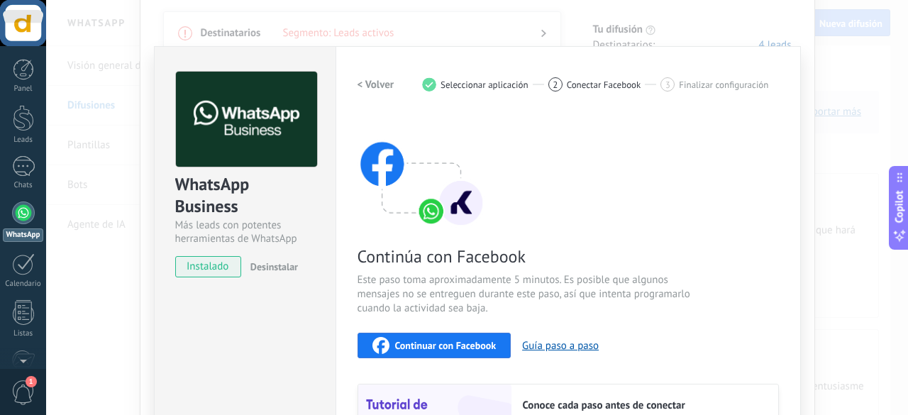
click at [462, 346] on span "Continuar con Facebook" at bounding box center [445, 346] width 101 height 10
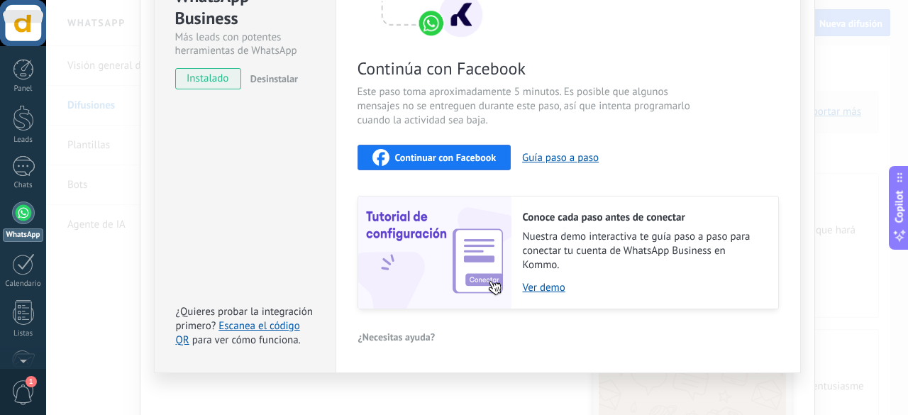
scroll to position [197, 0]
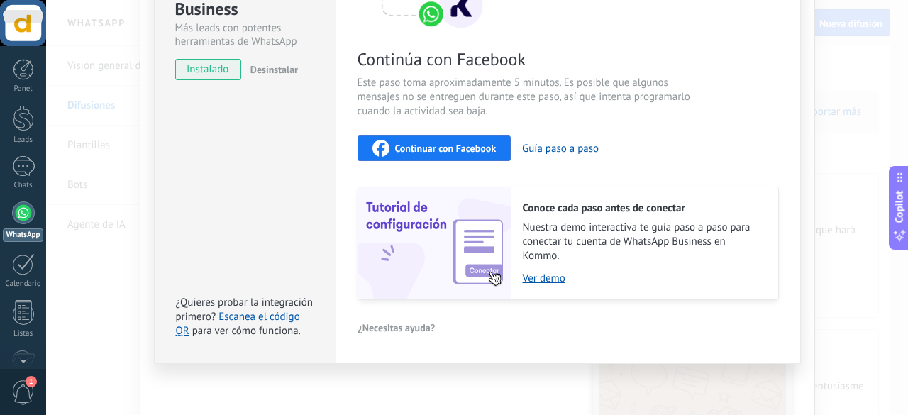
click at [490, 151] on span "Continuar con Facebook" at bounding box center [445, 148] width 101 height 10
click at [472, 143] on span "Continuar con Facebook" at bounding box center [445, 148] width 101 height 10
click at [433, 153] on span "Continuar con Facebook" at bounding box center [445, 148] width 101 height 10
click at [272, 316] on link "Escanea el código QR" at bounding box center [238, 324] width 124 height 28
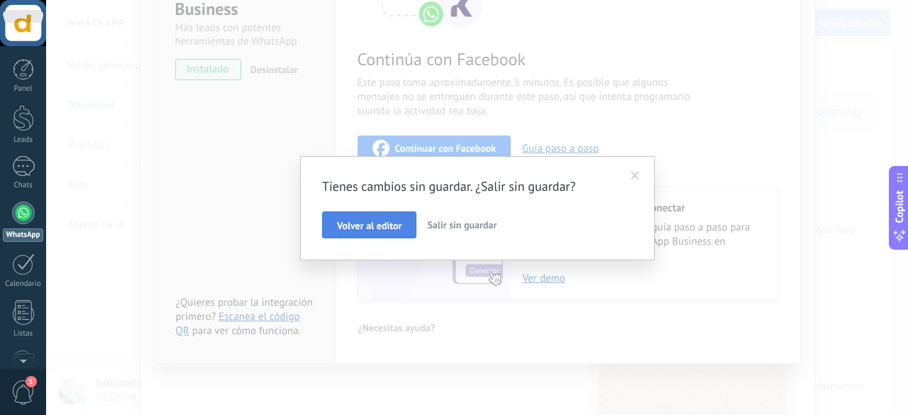
click at [367, 233] on button "Volver al editor" at bounding box center [369, 224] width 94 height 27
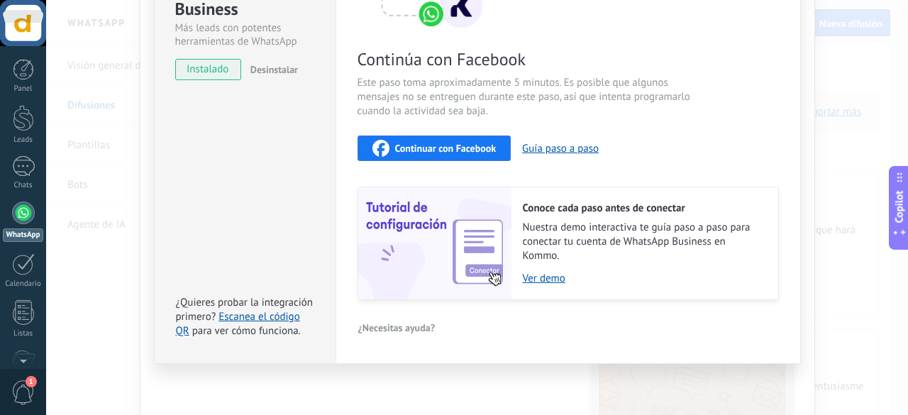
click at [908, 145] on div "WhatsApp Business Más leads con potentes herramientas de WhatsApp instalado Des…" at bounding box center [477, 207] width 862 height 415
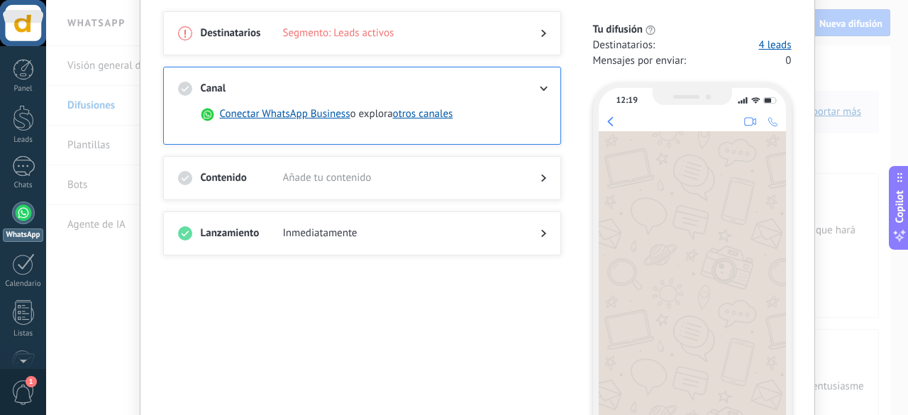
scroll to position [0, 0]
drag, startPoint x: 908, startPoint y: 145, endPoint x: 908, endPoint y: 111, distance: 34.1
click at [536, 82] on div at bounding box center [532, 89] width 28 height 14
click at [525, 185] on div at bounding box center [362, 192] width 368 height 14
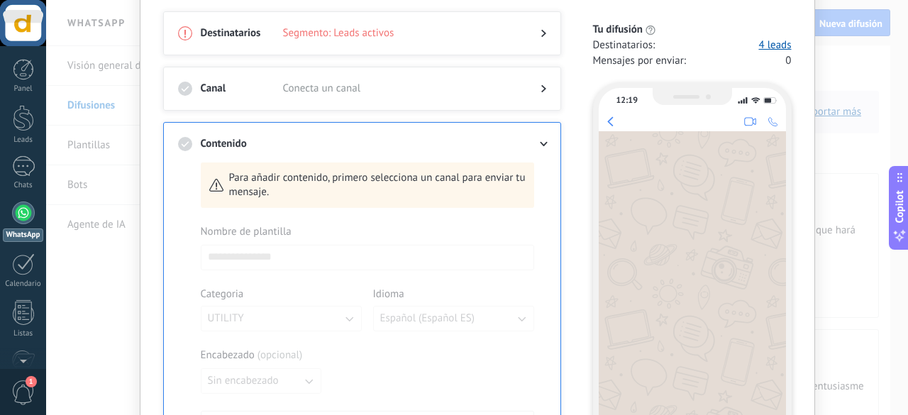
click at [529, 79] on div "Canal Conecta un canal" at bounding box center [362, 89] width 398 height 44
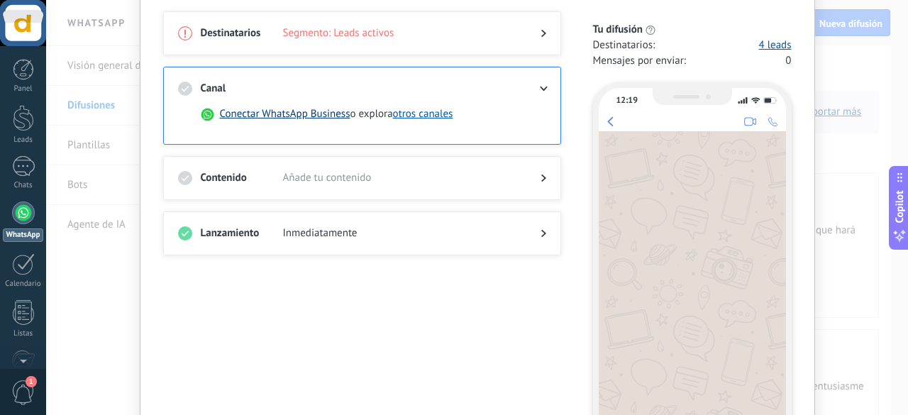
click at [300, 114] on button "Conectar WhatsApp Business" at bounding box center [285, 114] width 131 height 14
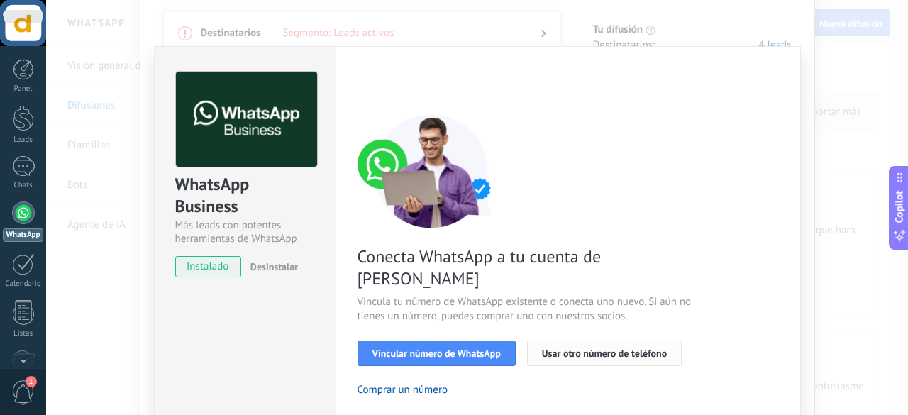
click at [646, 348] on span "Usar otro número de teléfono" at bounding box center [604, 353] width 125 height 10
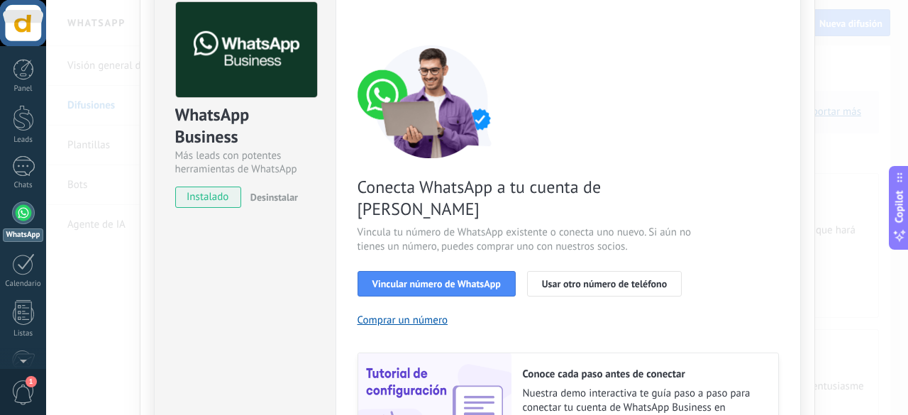
scroll to position [60, 0]
